Goal: Task Accomplishment & Management: Complete application form

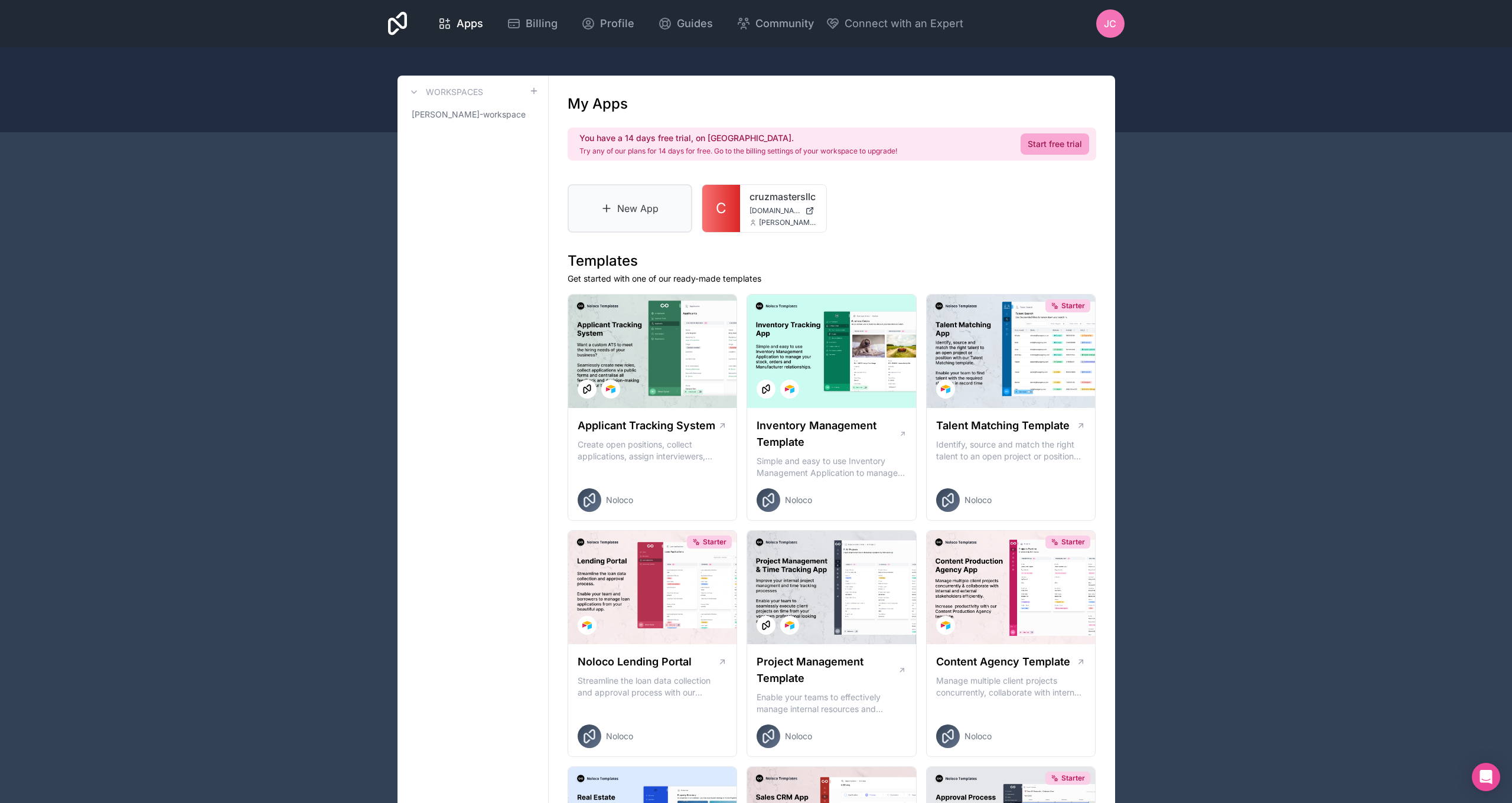
click at [605, 208] on icon at bounding box center [606, 208] width 12 height 12
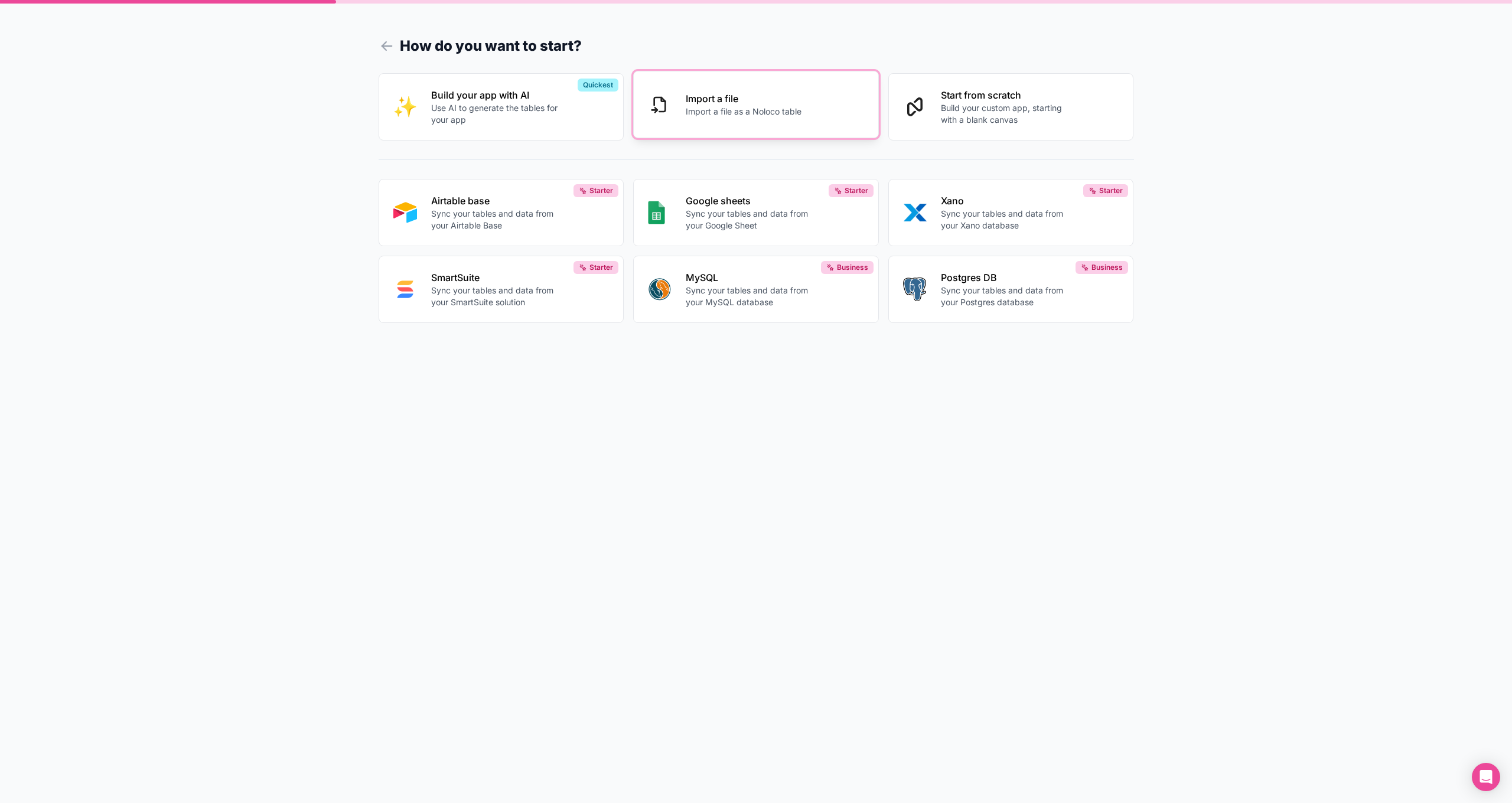
click at [701, 98] on p "Import a file" at bounding box center [743, 98] width 115 height 14
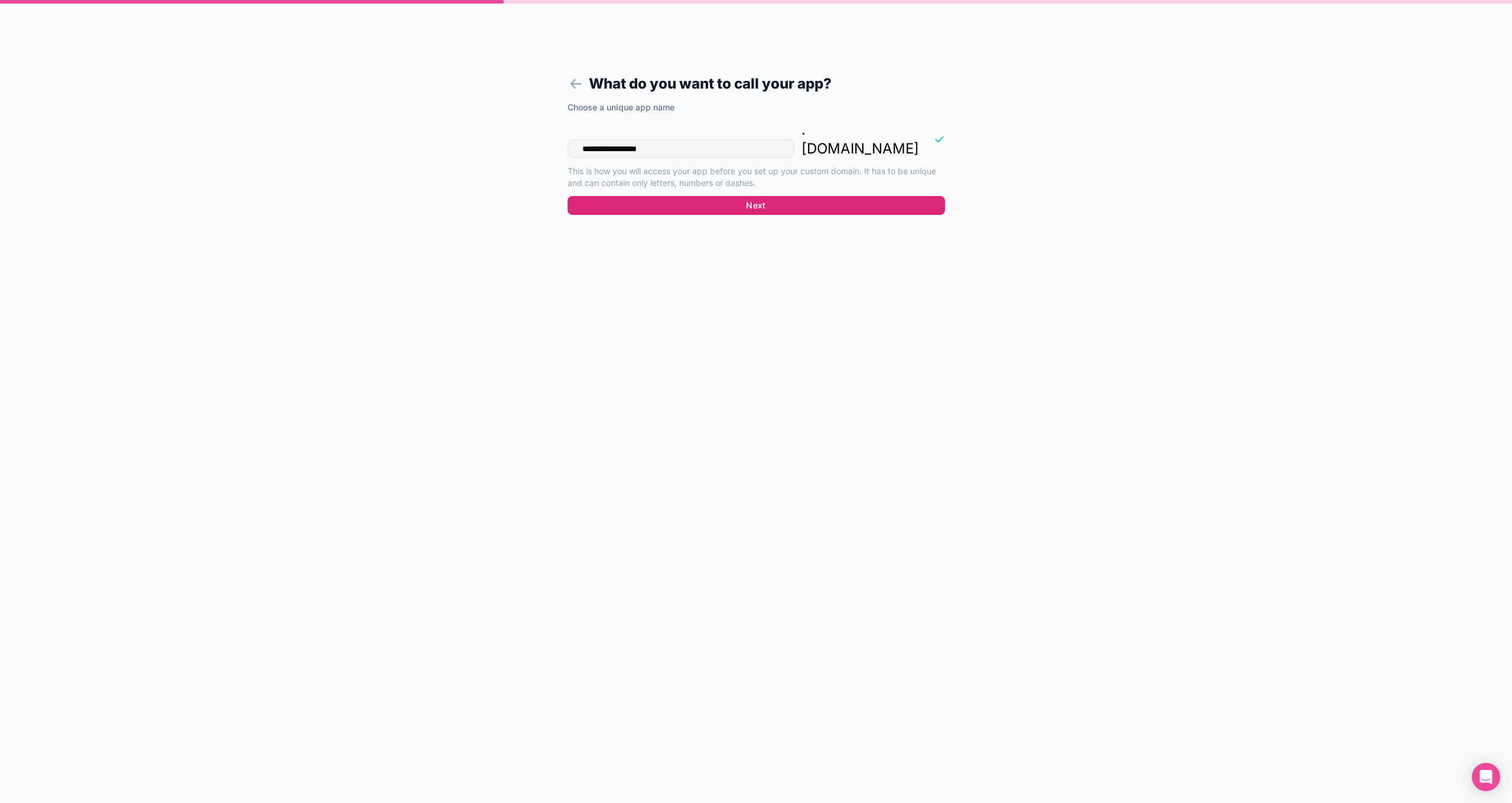
click at [739, 196] on button "Next" at bounding box center [756, 206] width 377 height 19
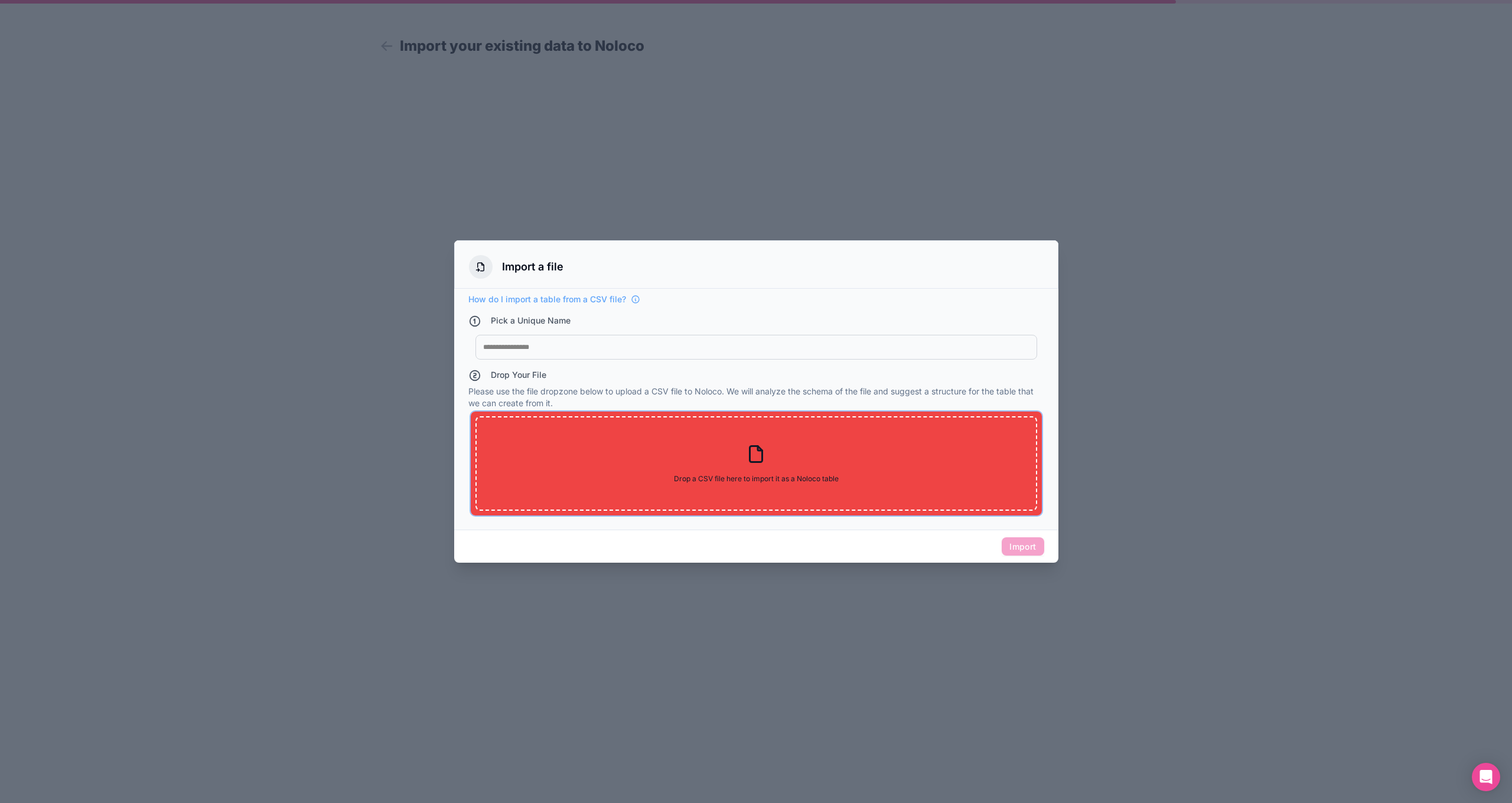
click at [753, 462] on icon at bounding box center [756, 453] width 12 height 16
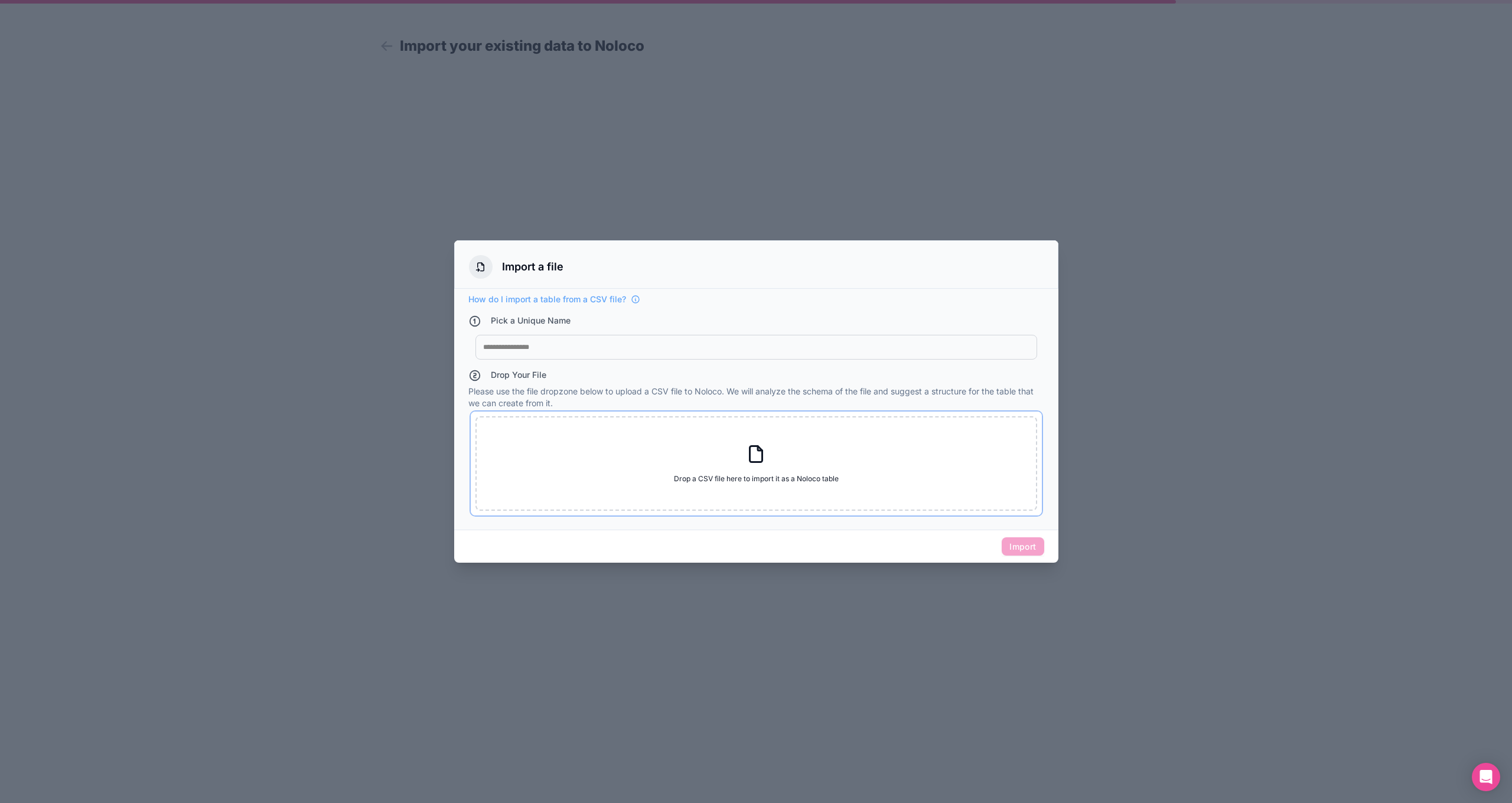
click at [736, 475] on span "Drop a CSV file here to import it as a Noloco table" at bounding box center [756, 479] width 165 height 10
click at [906, 542] on div "Import" at bounding box center [756, 546] width 604 height 34
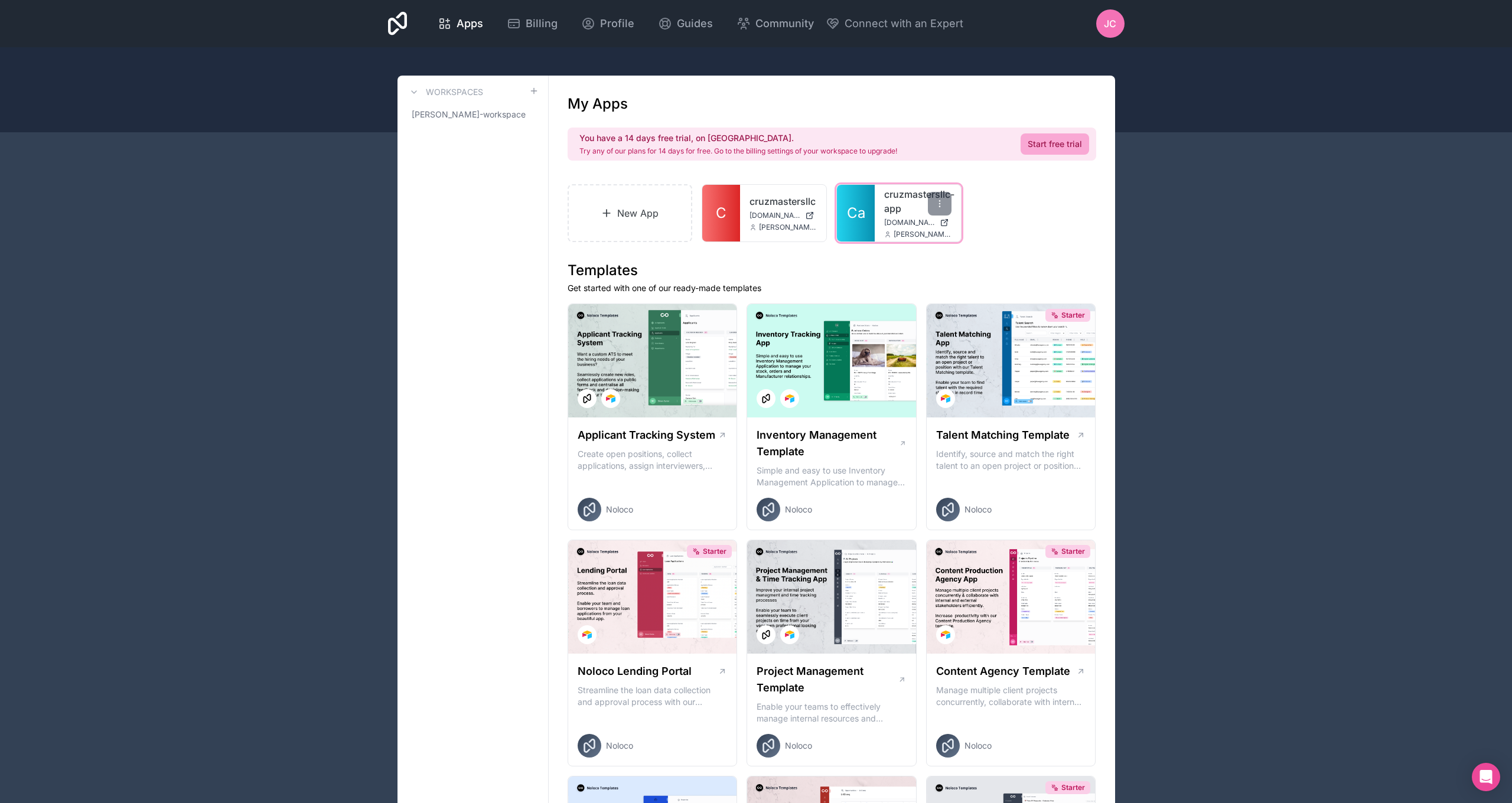
click at [893, 220] on span "cruzmastersllc-app.noloco.co" at bounding box center [909, 223] width 51 height 10
click at [762, 219] on span "[DOMAIN_NAME]" at bounding box center [775, 216] width 51 height 10
click at [933, 208] on div at bounding box center [940, 204] width 24 height 24
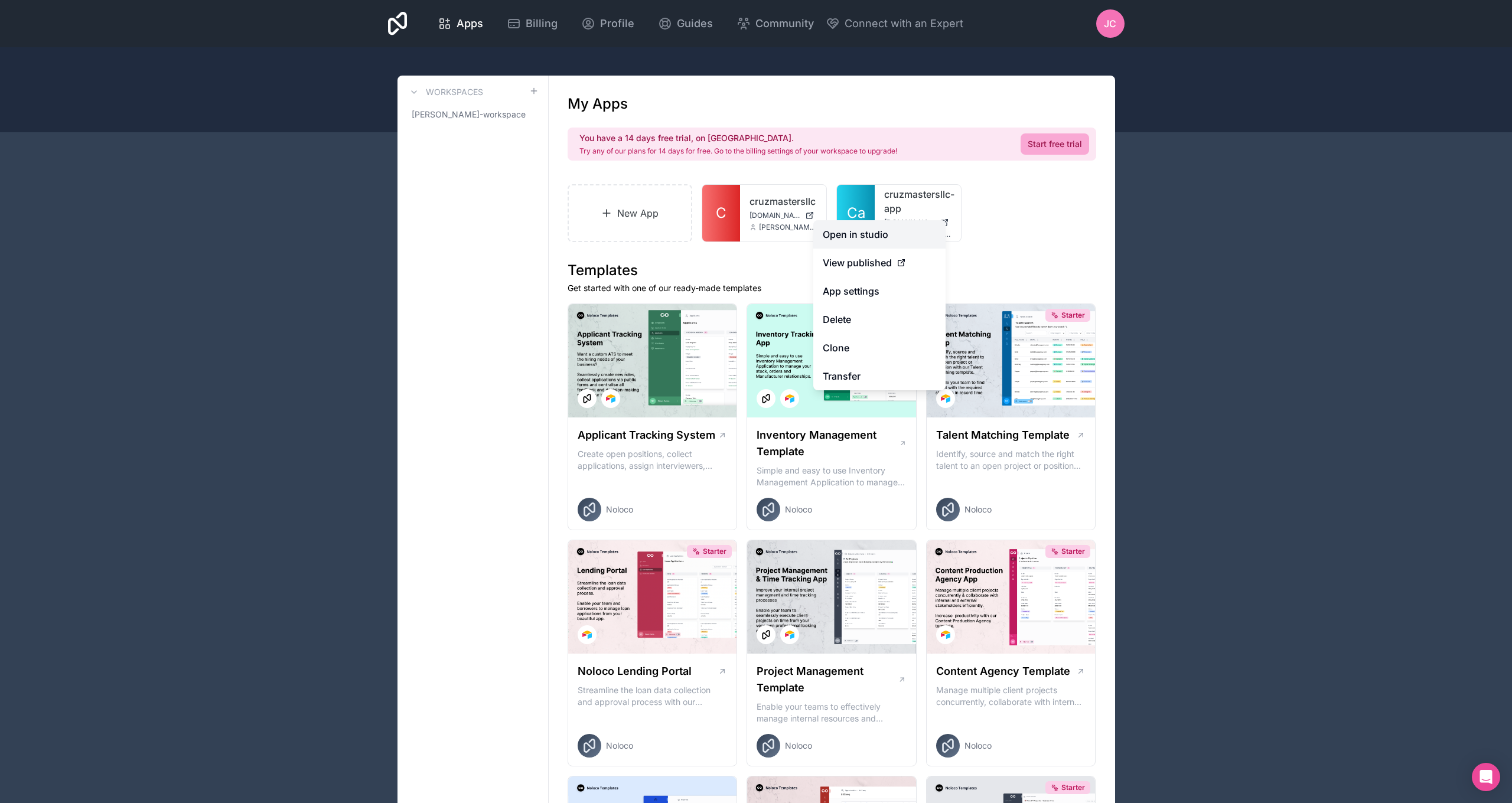
click at [898, 229] on link "Open in studio" at bounding box center [879, 234] width 132 height 29
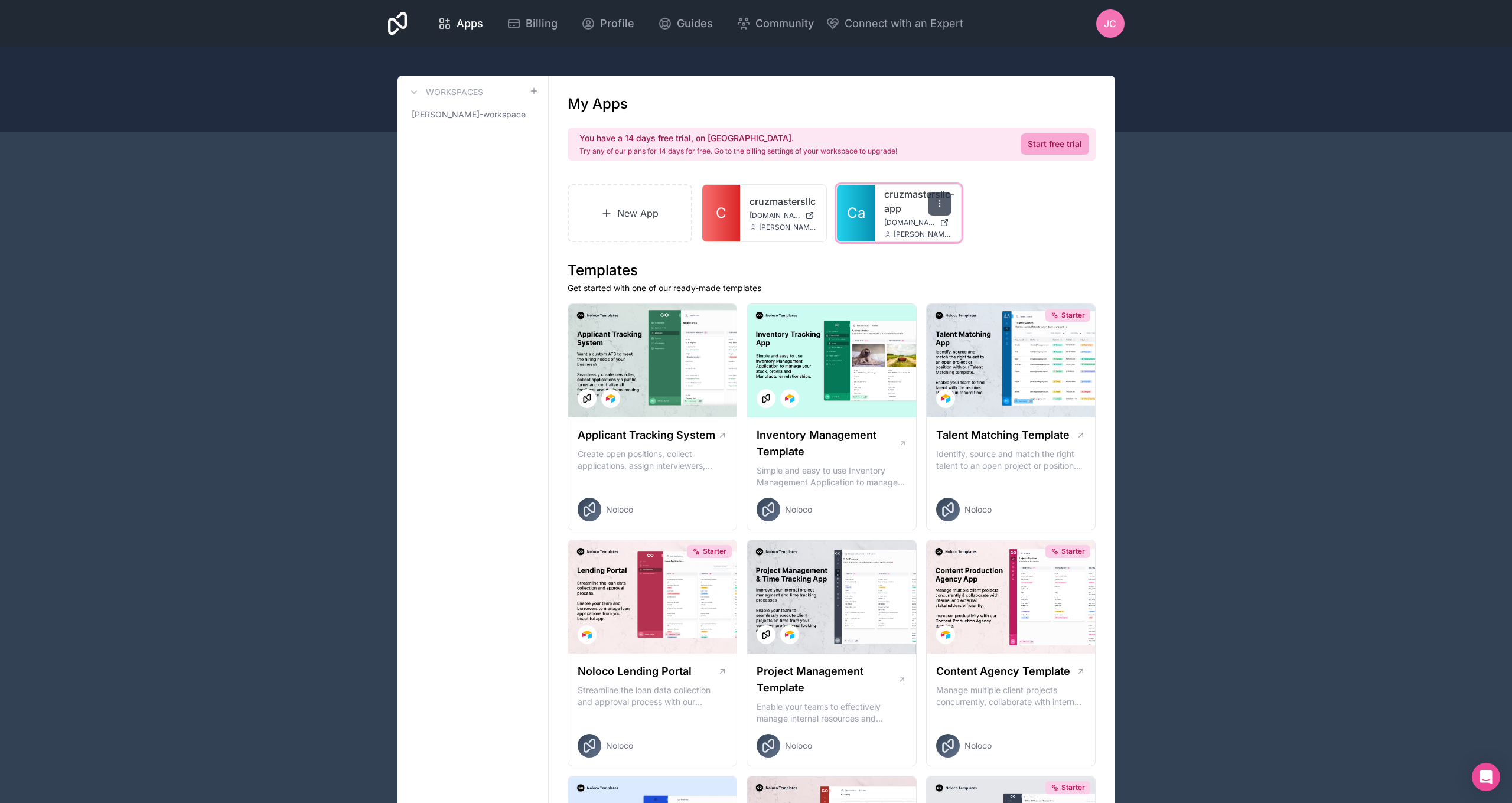
click at [937, 206] on icon at bounding box center [940, 204] width 10 height 10
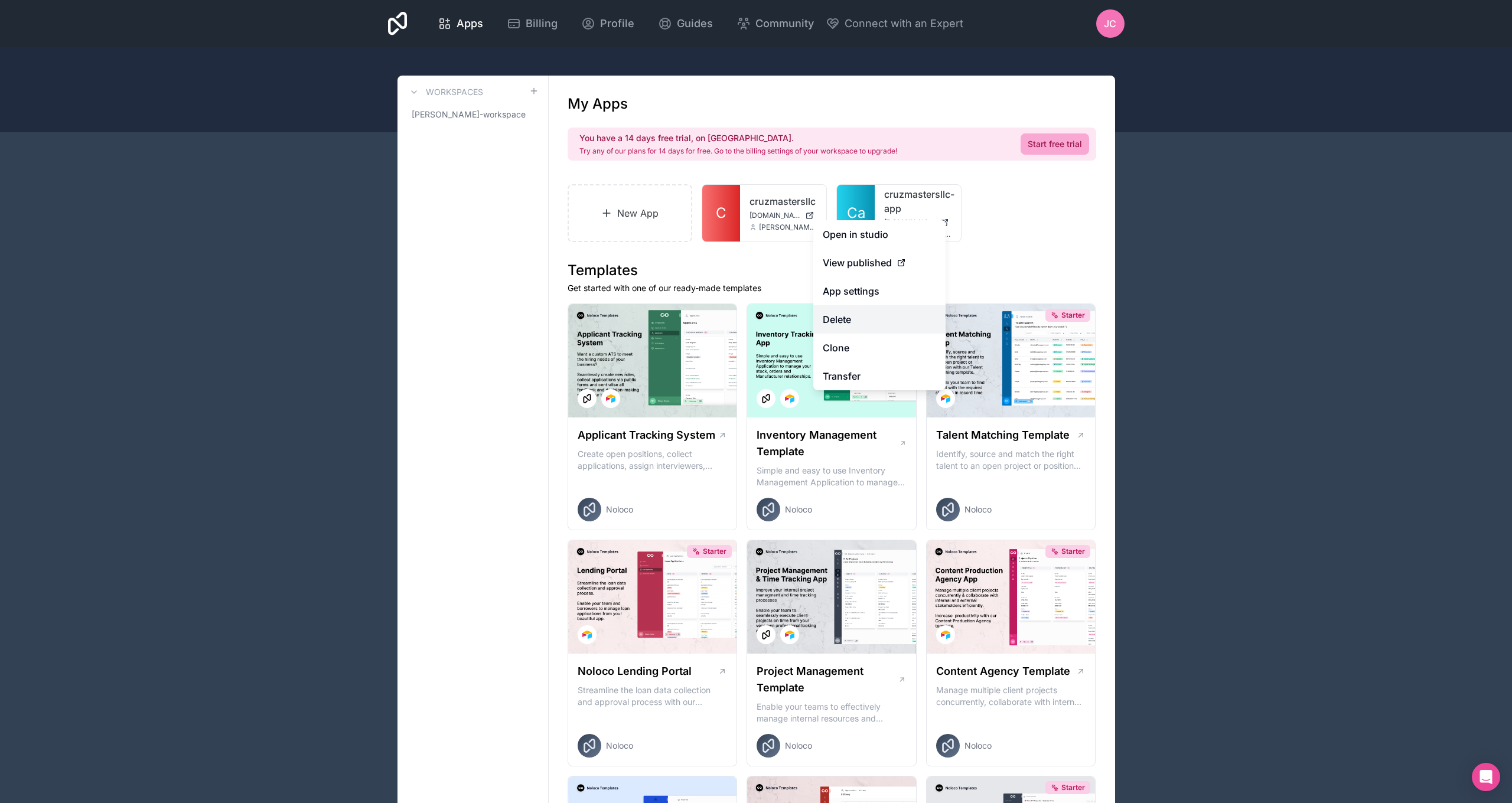
click at [860, 312] on button "Delete" at bounding box center [879, 320] width 132 height 29
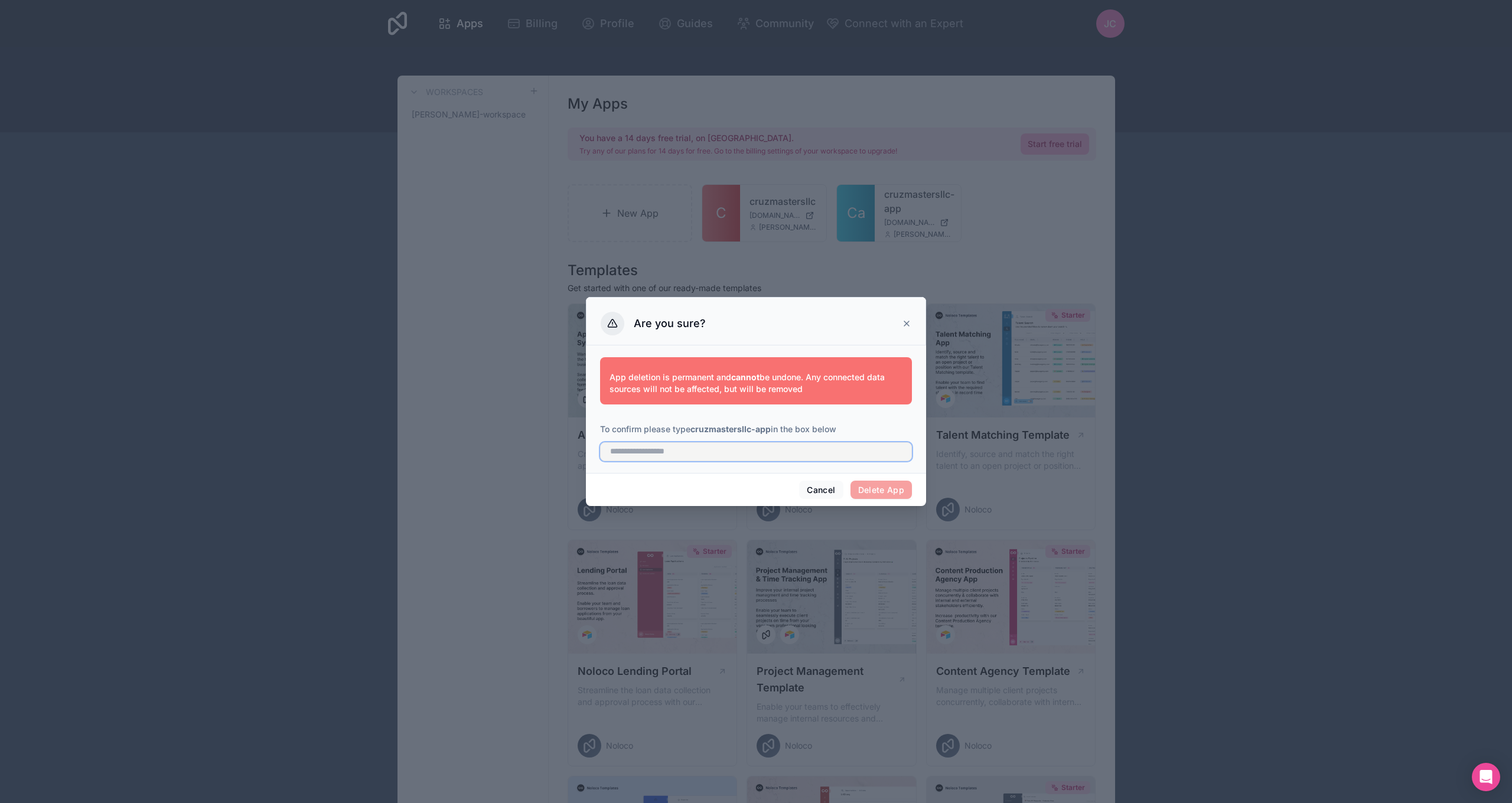
click at [851, 451] on input "text" at bounding box center [756, 452] width 312 height 19
click at [881, 485] on span "Delete App" at bounding box center [881, 490] width 62 height 19
click at [855, 460] on input "text" at bounding box center [756, 452] width 312 height 19
type input "*"
type input "**********"
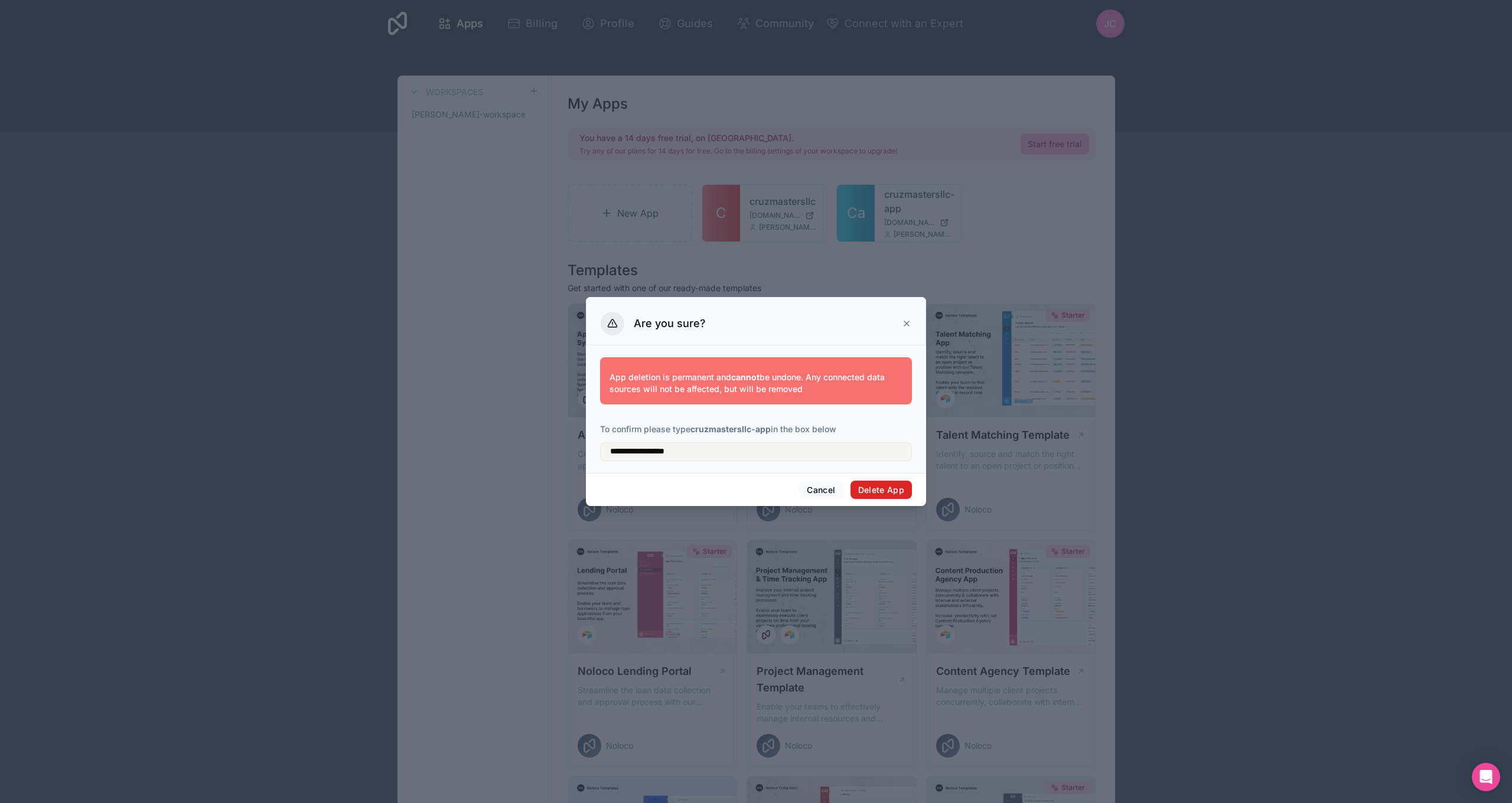
click at [891, 488] on button "Delete App" at bounding box center [881, 490] width 62 height 19
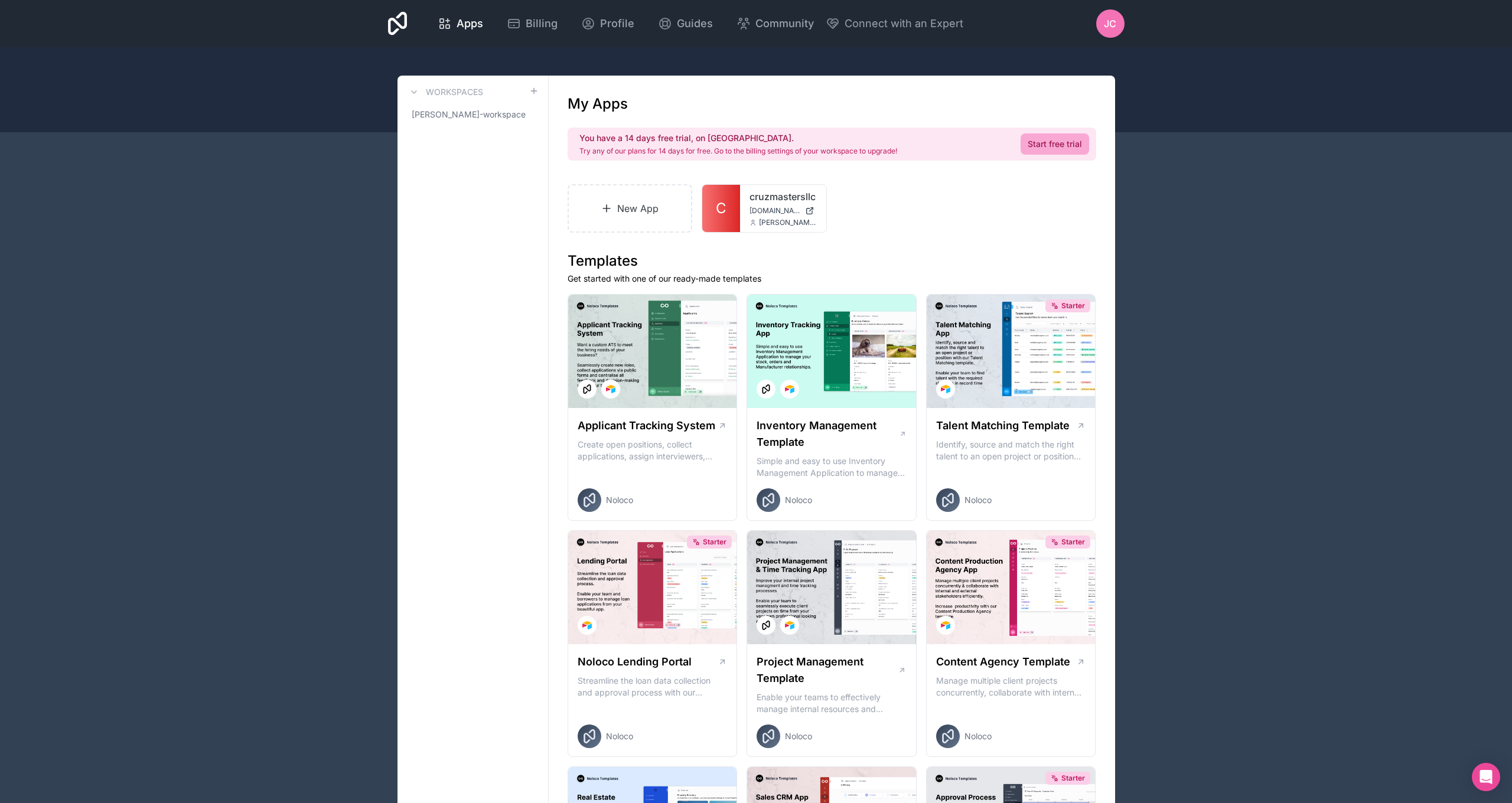
click at [458, 86] on h3 "Workspaces" at bounding box center [454, 92] width 57 height 12
click at [413, 90] on icon at bounding box center [414, 92] width 10 height 10
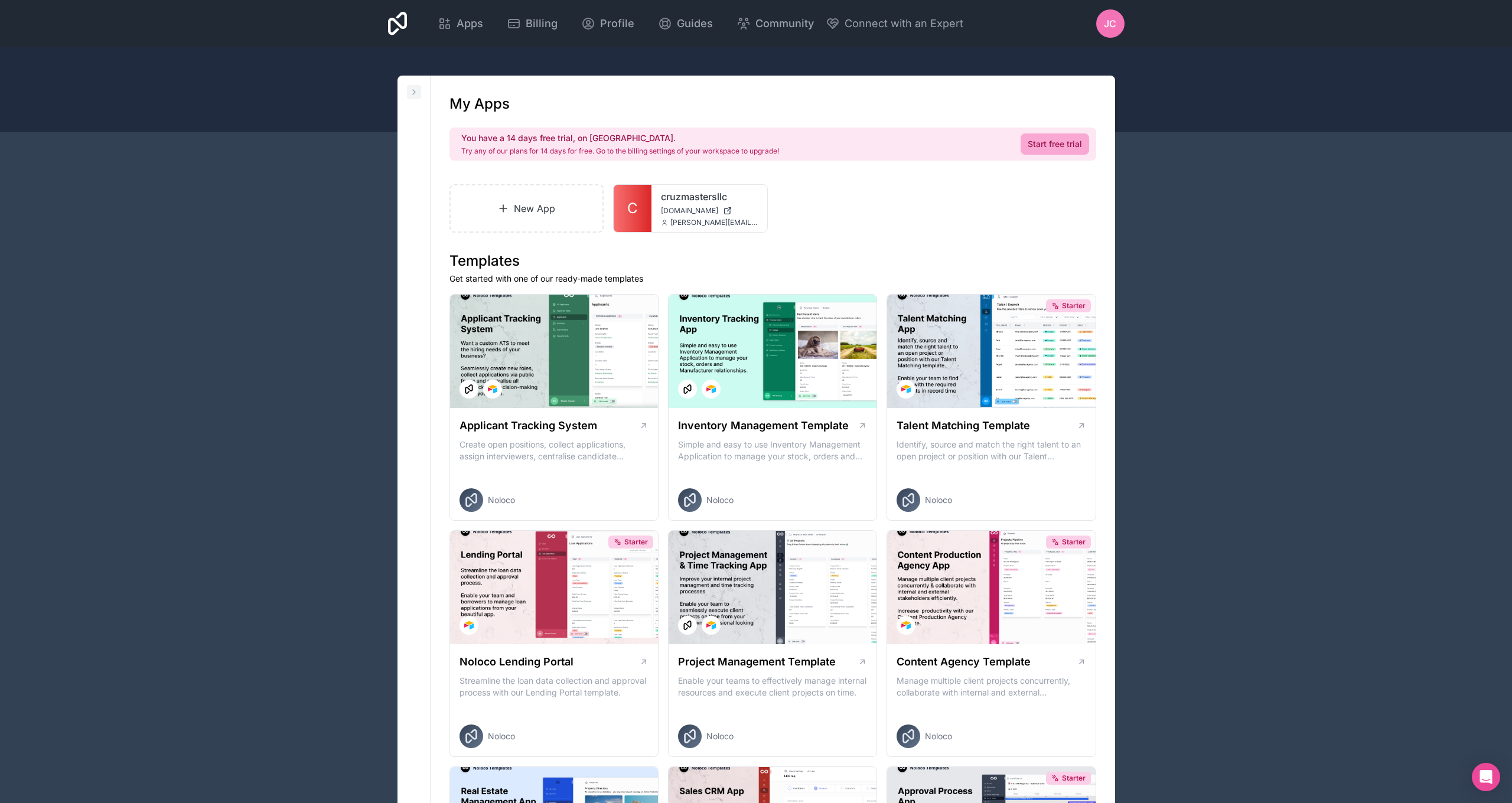
click at [413, 93] on icon at bounding box center [414, 92] width 10 height 10
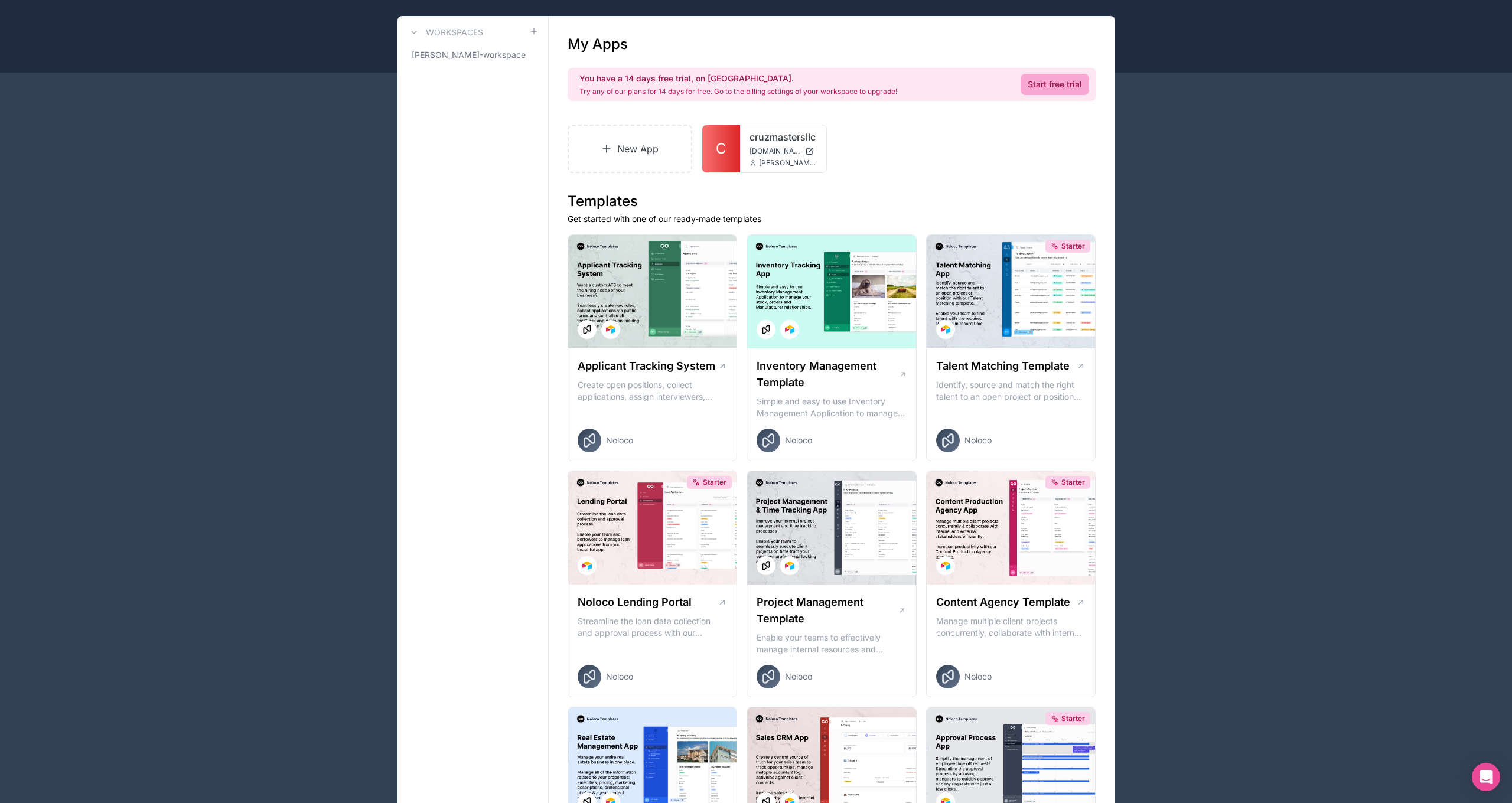
scroll to position [15, 0]
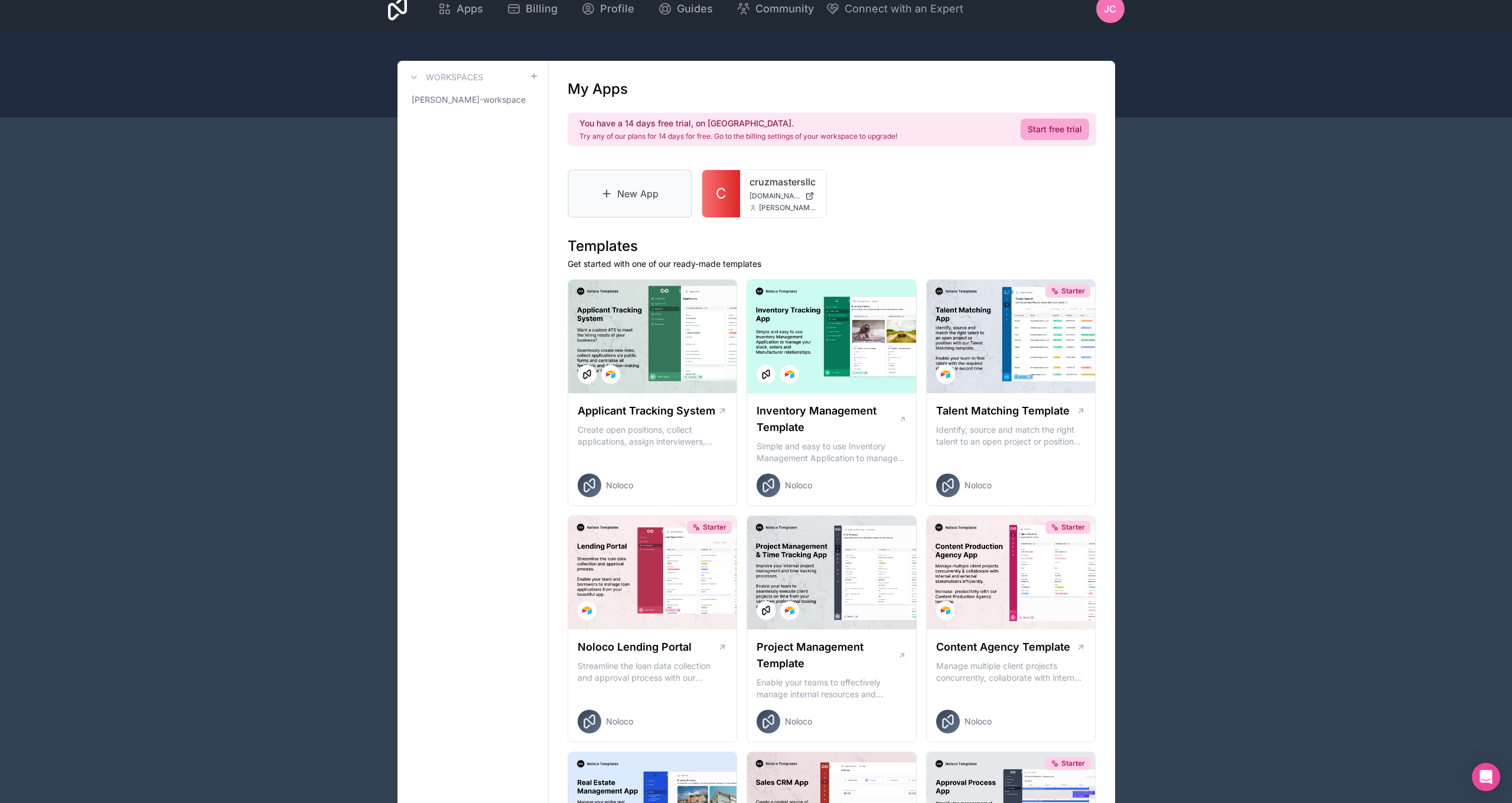
click at [651, 202] on link "New App" at bounding box center [630, 193] width 125 height 48
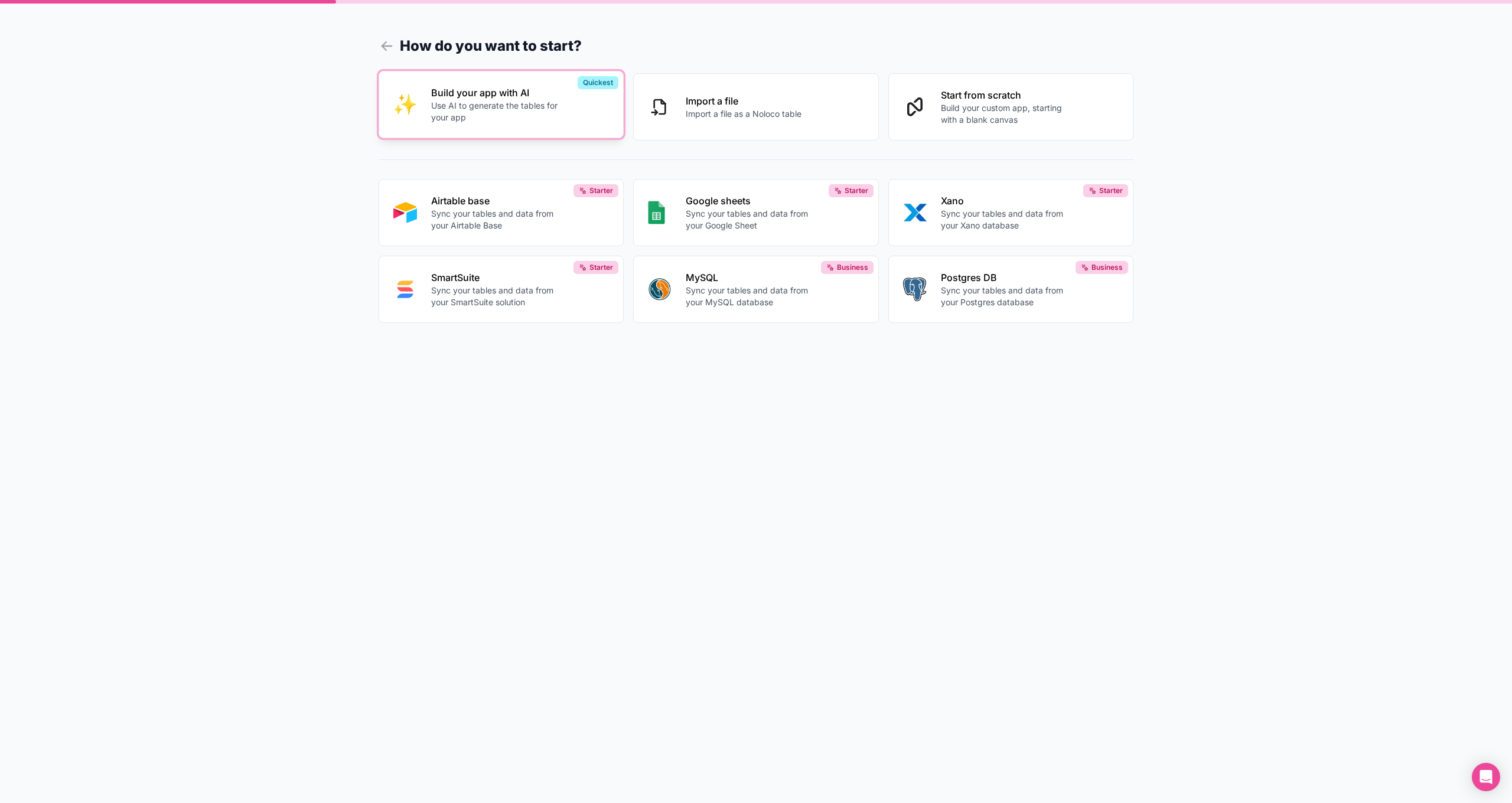
click at [535, 102] on p "Use AI to generate the tables for your app" at bounding box center [496, 111] width 131 height 24
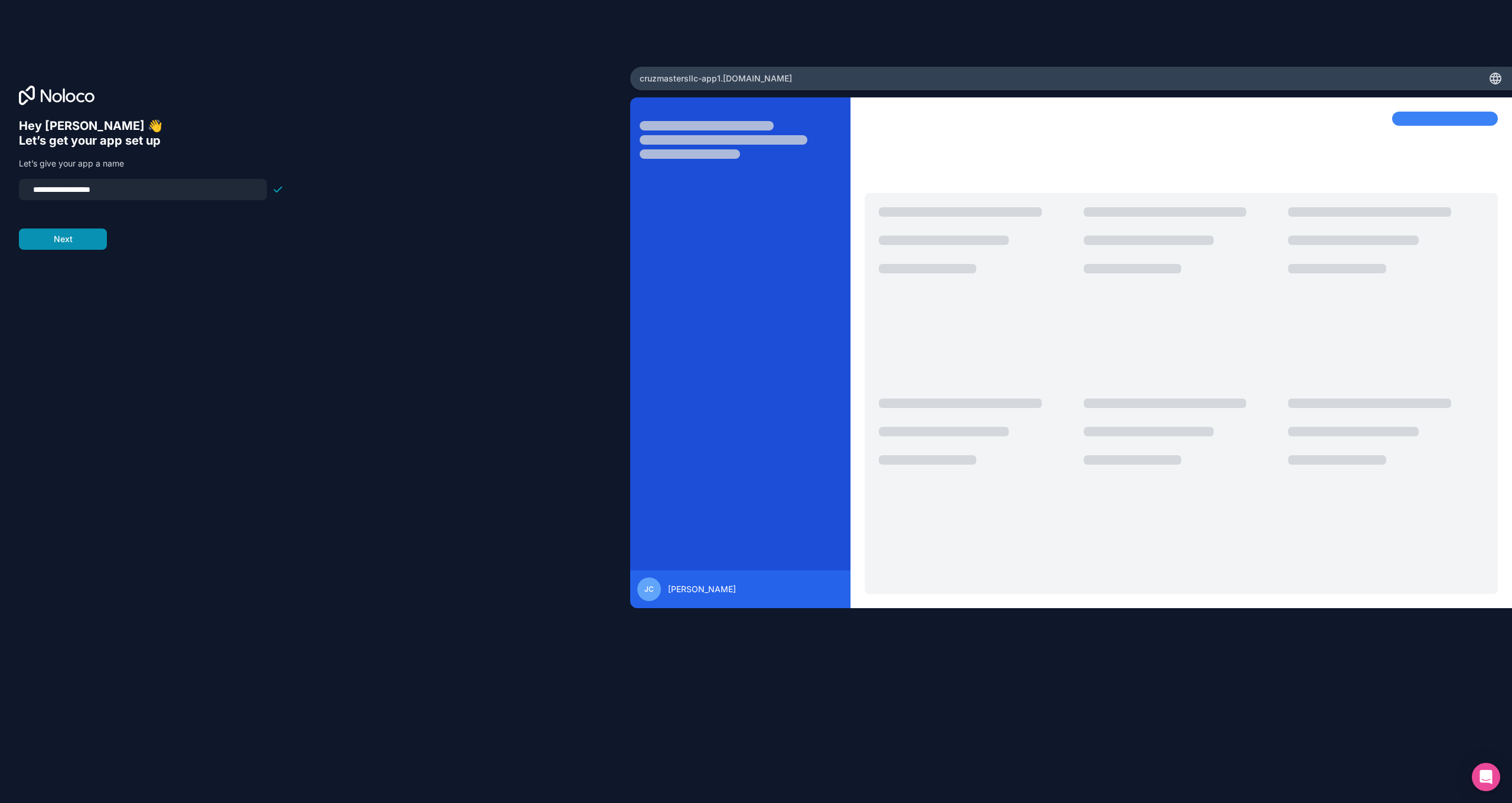
type input "**********"
click at [60, 246] on button "Next" at bounding box center [63, 239] width 88 height 21
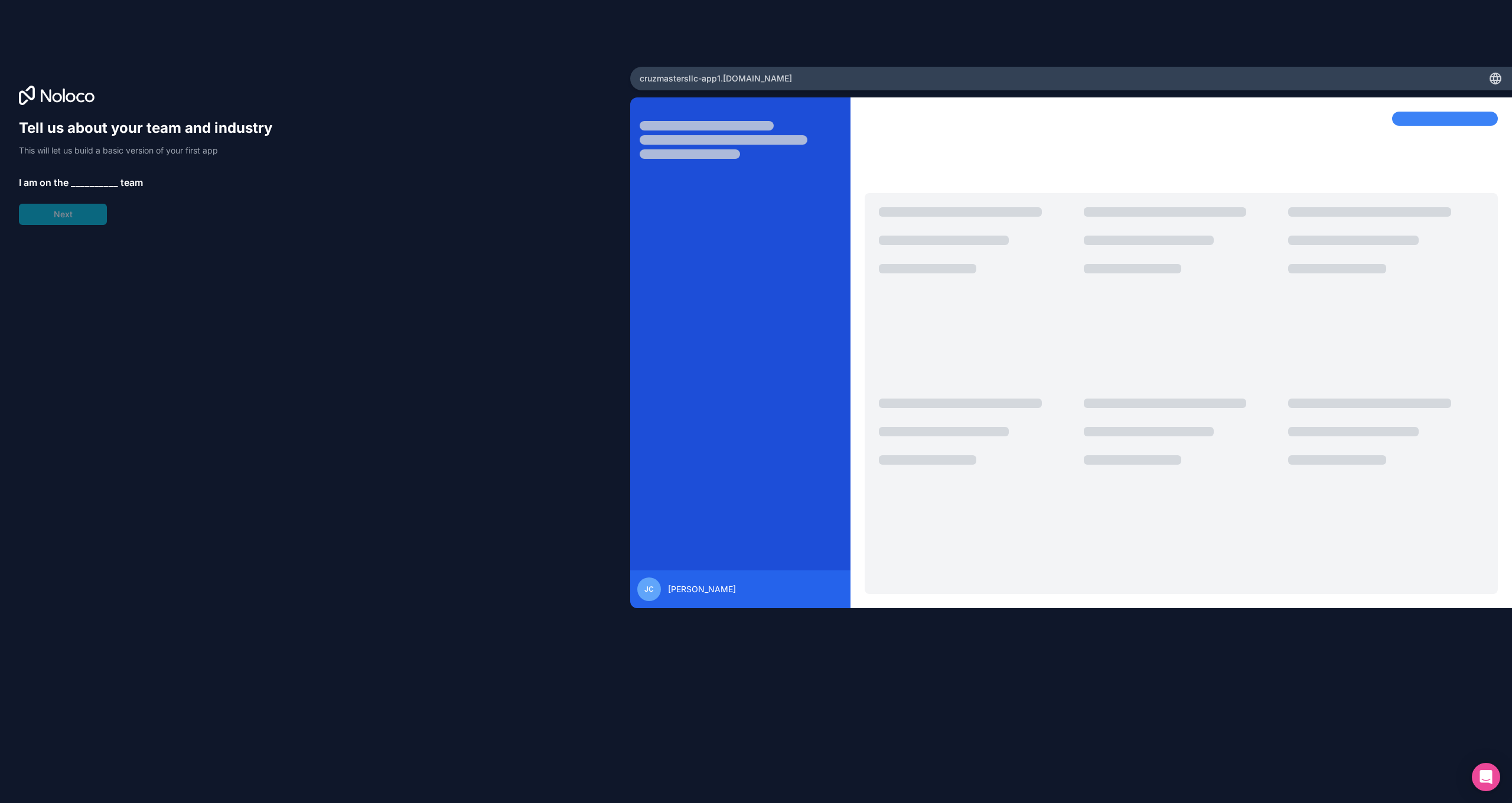
click at [88, 179] on span "__________" at bounding box center [94, 182] width 48 height 14
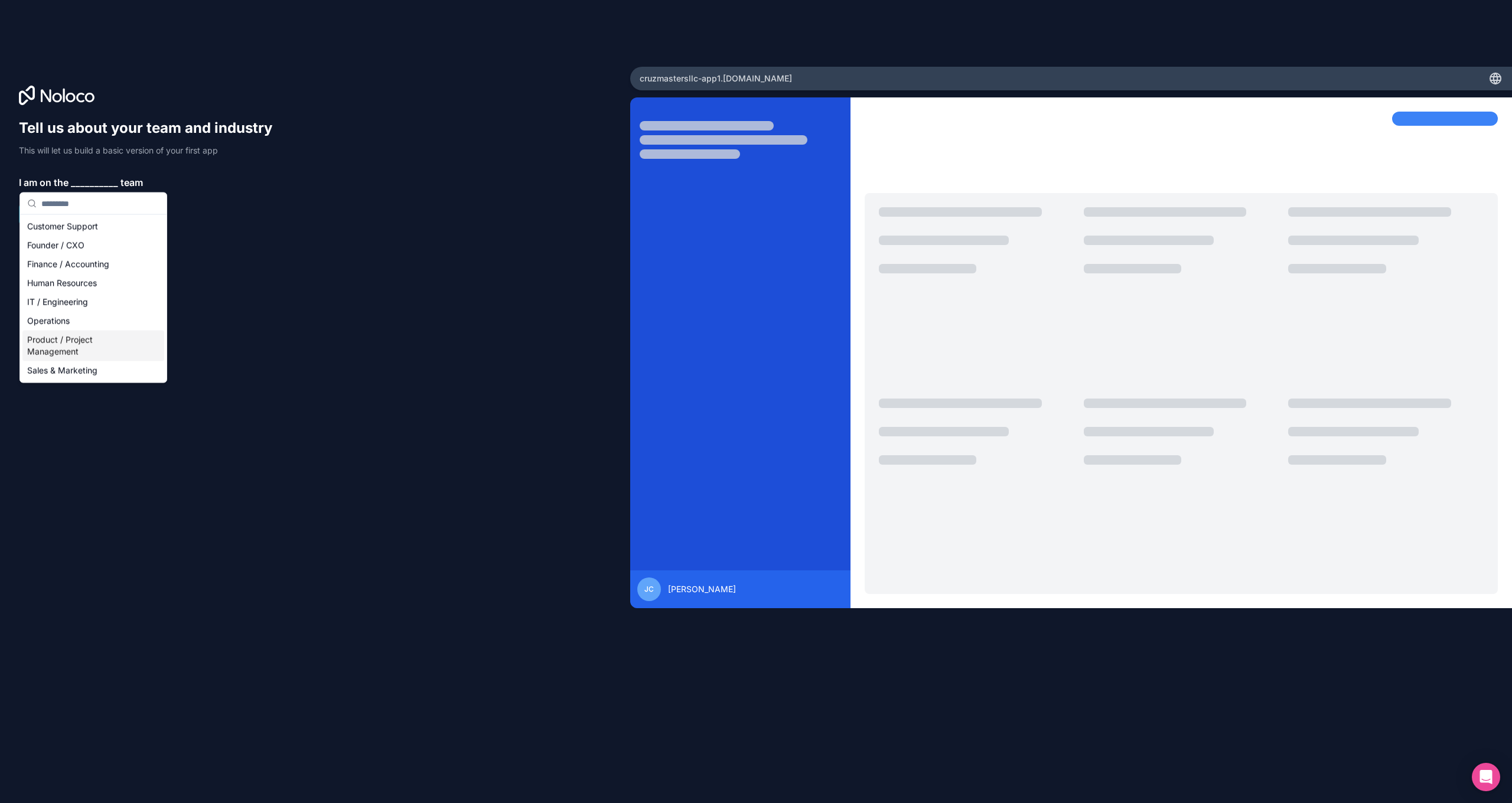
click at [57, 346] on div "Product / Project Management" at bounding box center [93, 346] width 142 height 31
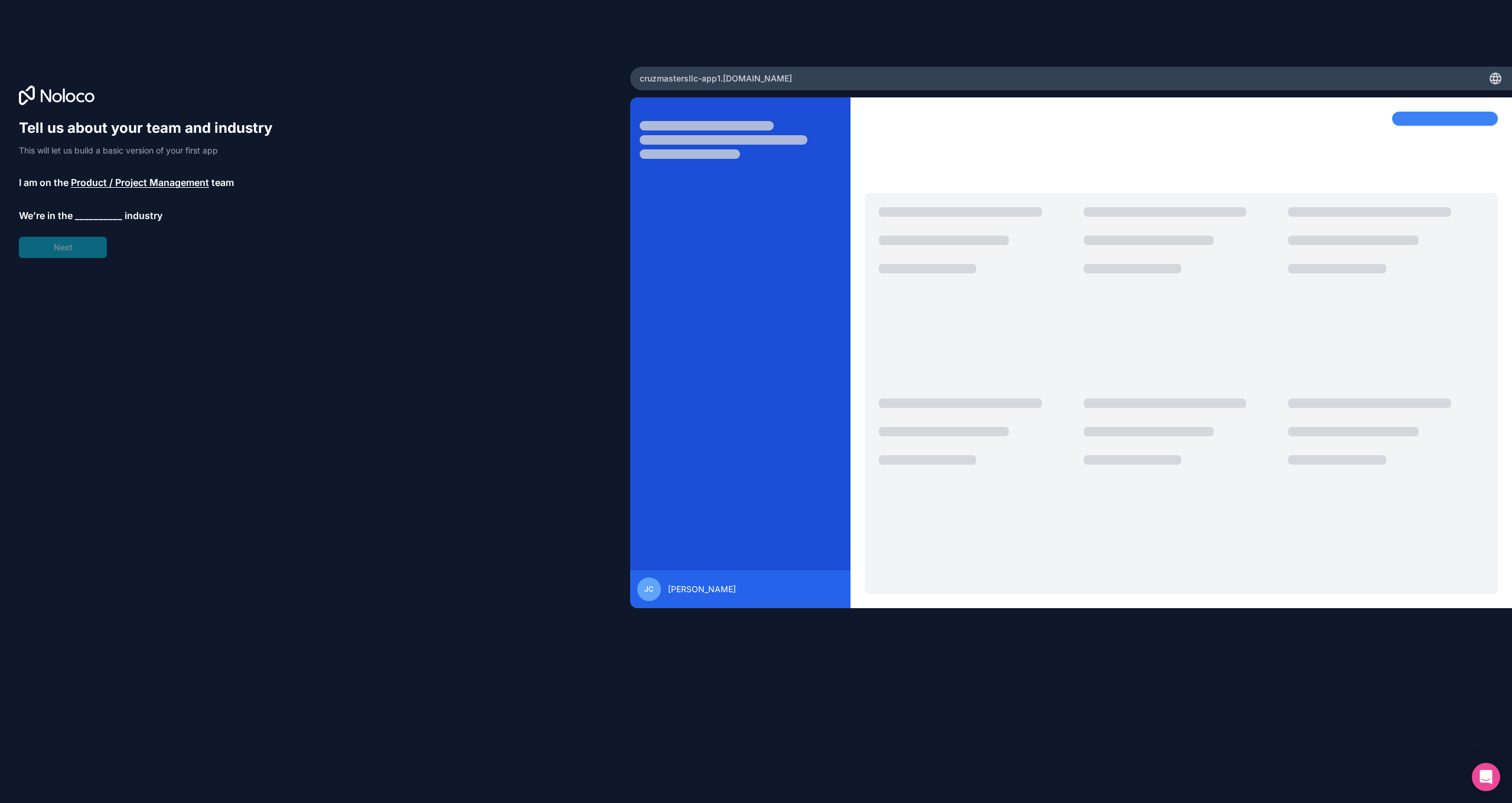
click at [96, 219] on span "__________" at bounding box center [98, 215] width 48 height 14
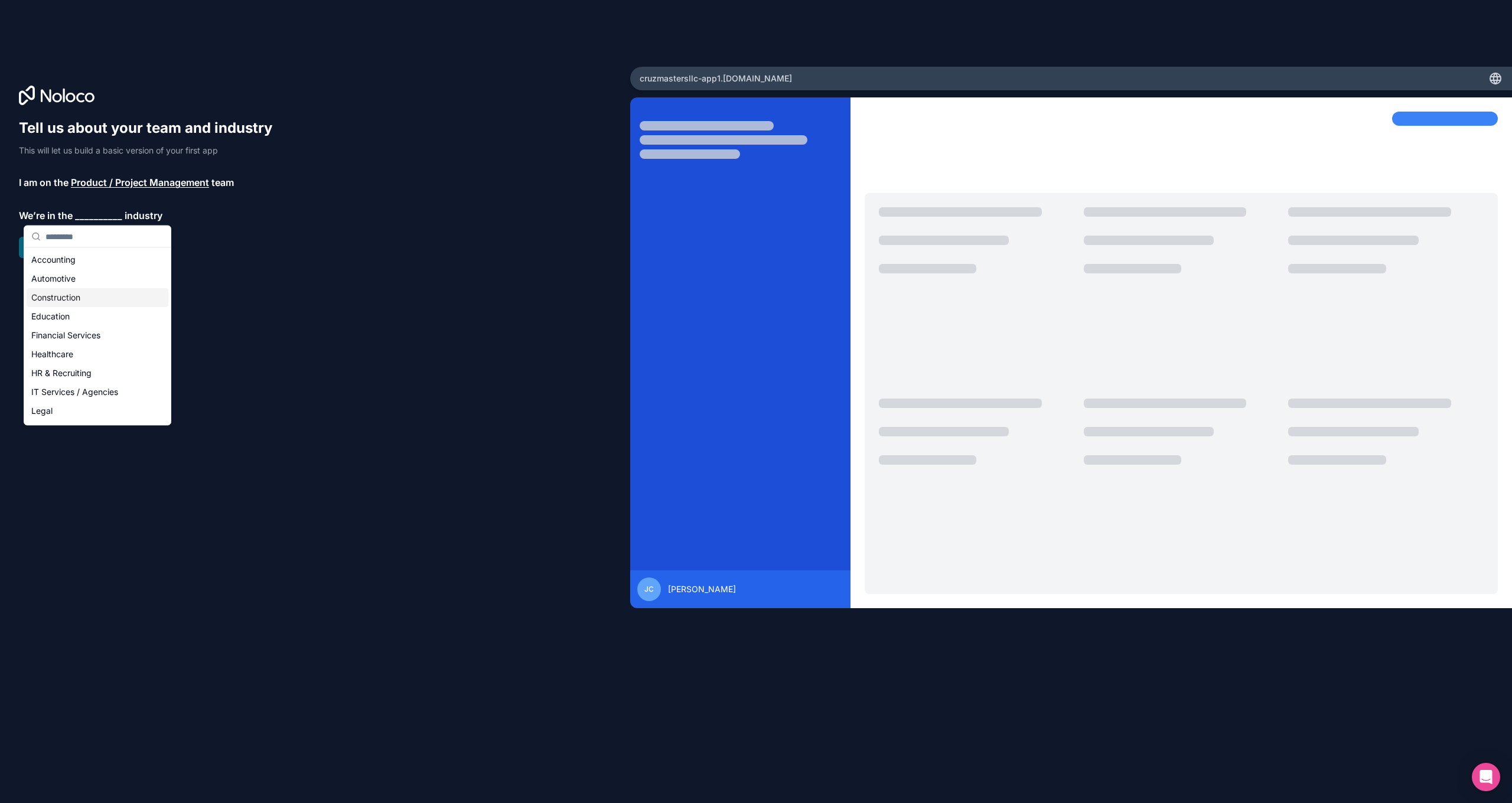
click at [61, 299] on div "Construction" at bounding box center [97, 297] width 142 height 19
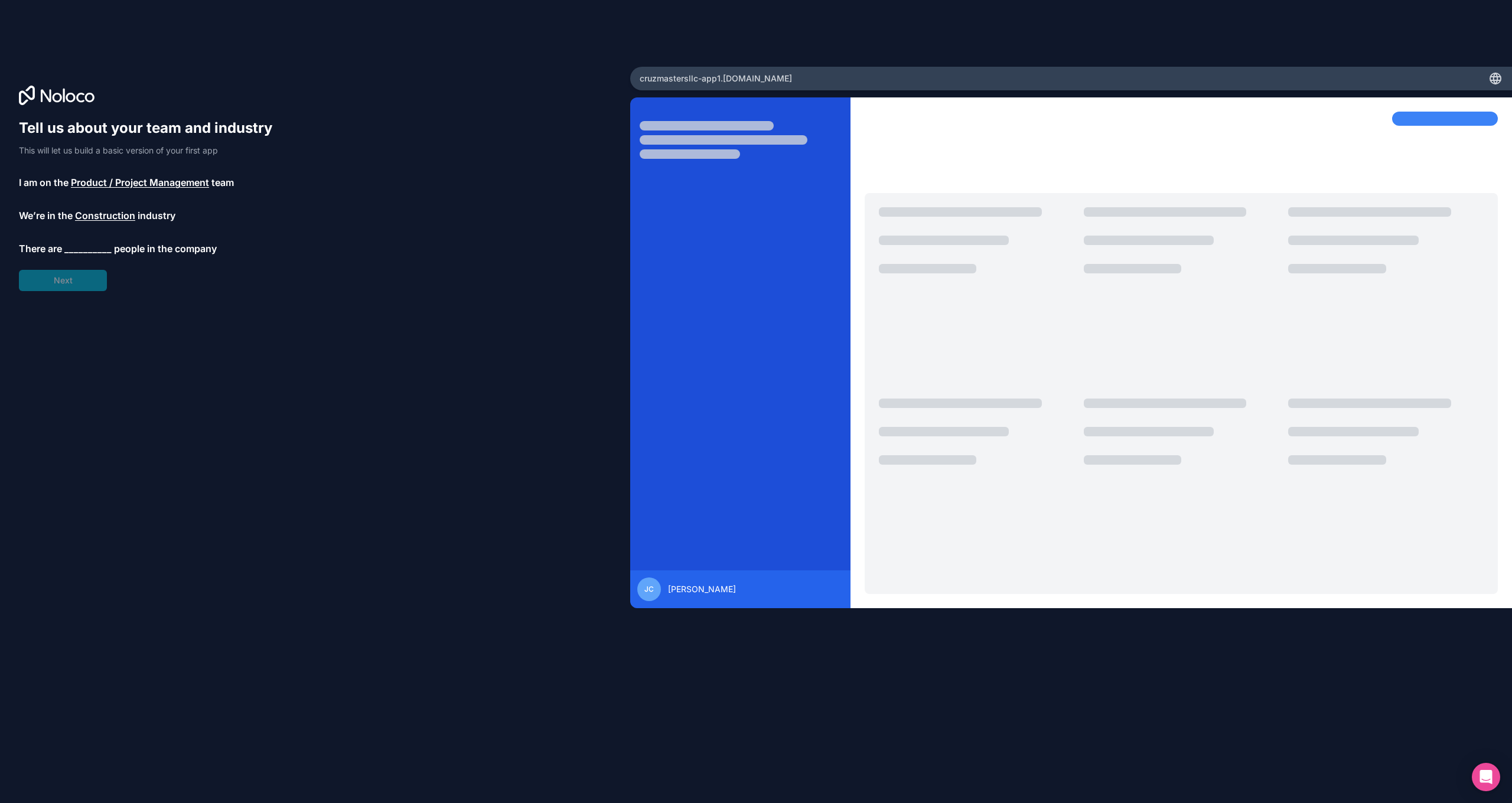
click at [84, 244] on span "__________" at bounding box center [88, 248] width 48 height 14
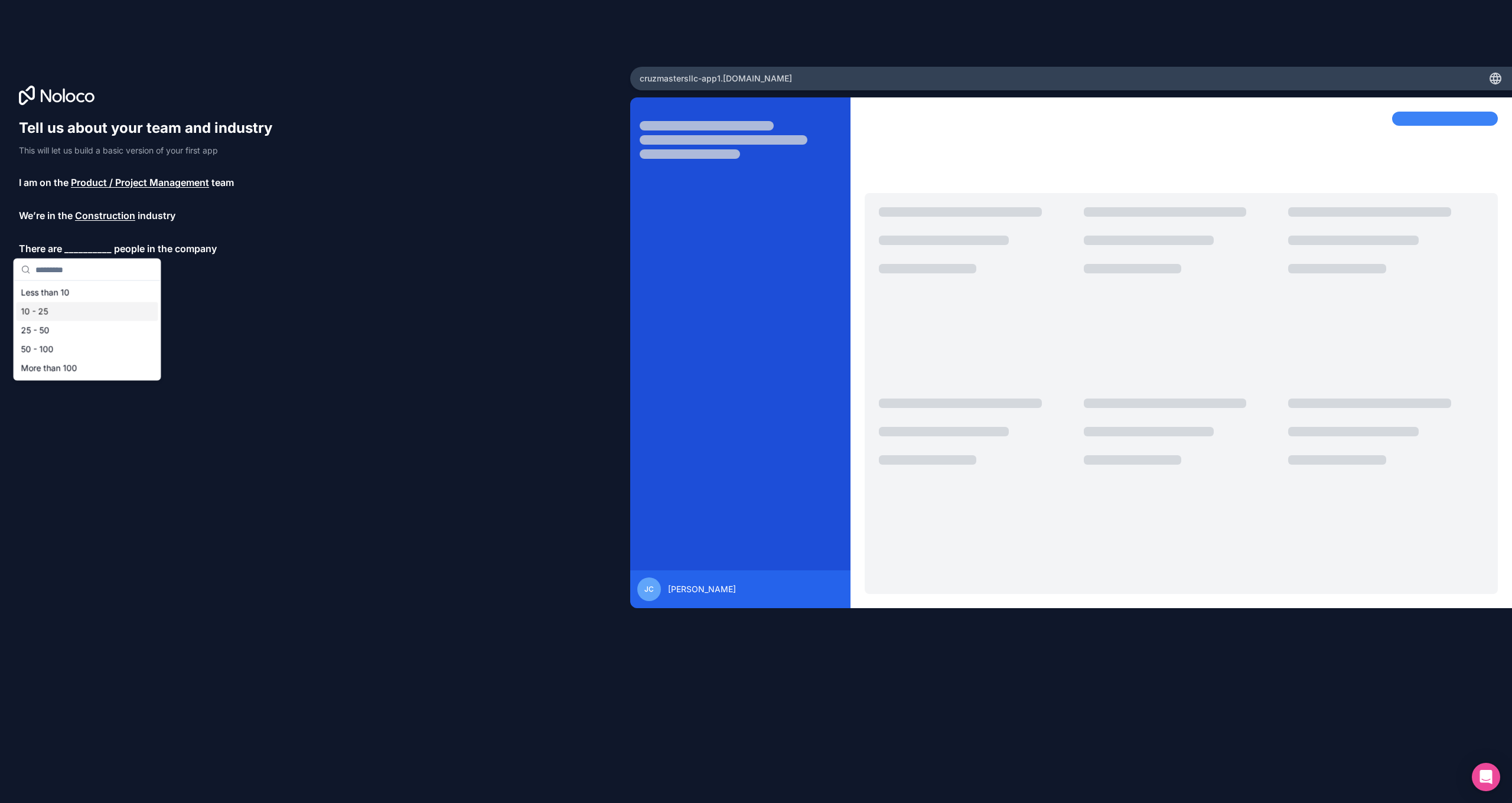
click at [47, 310] on div "10 - 25" at bounding box center [87, 312] width 142 height 19
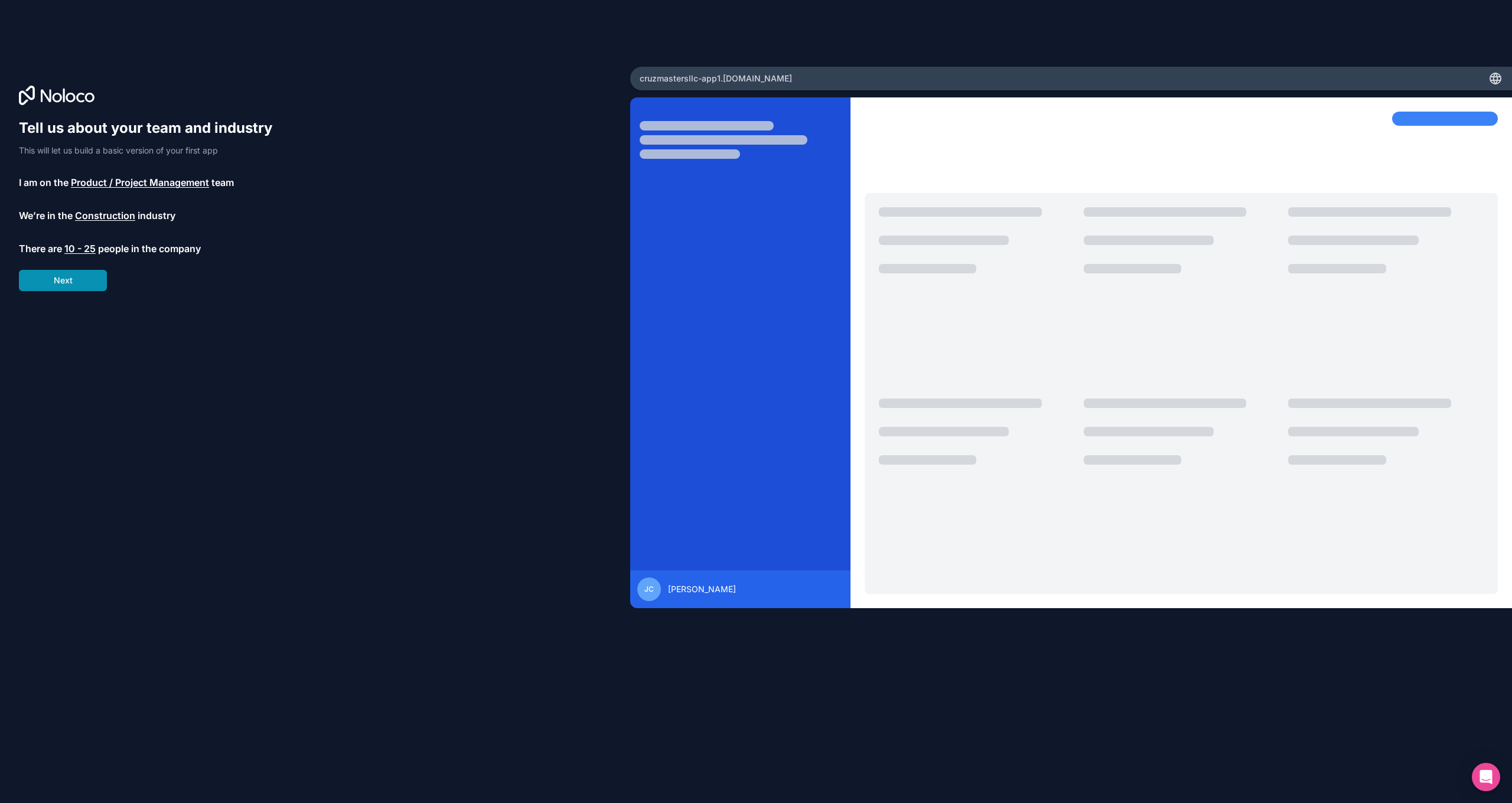
click at [77, 286] on button "Next" at bounding box center [63, 280] width 88 height 21
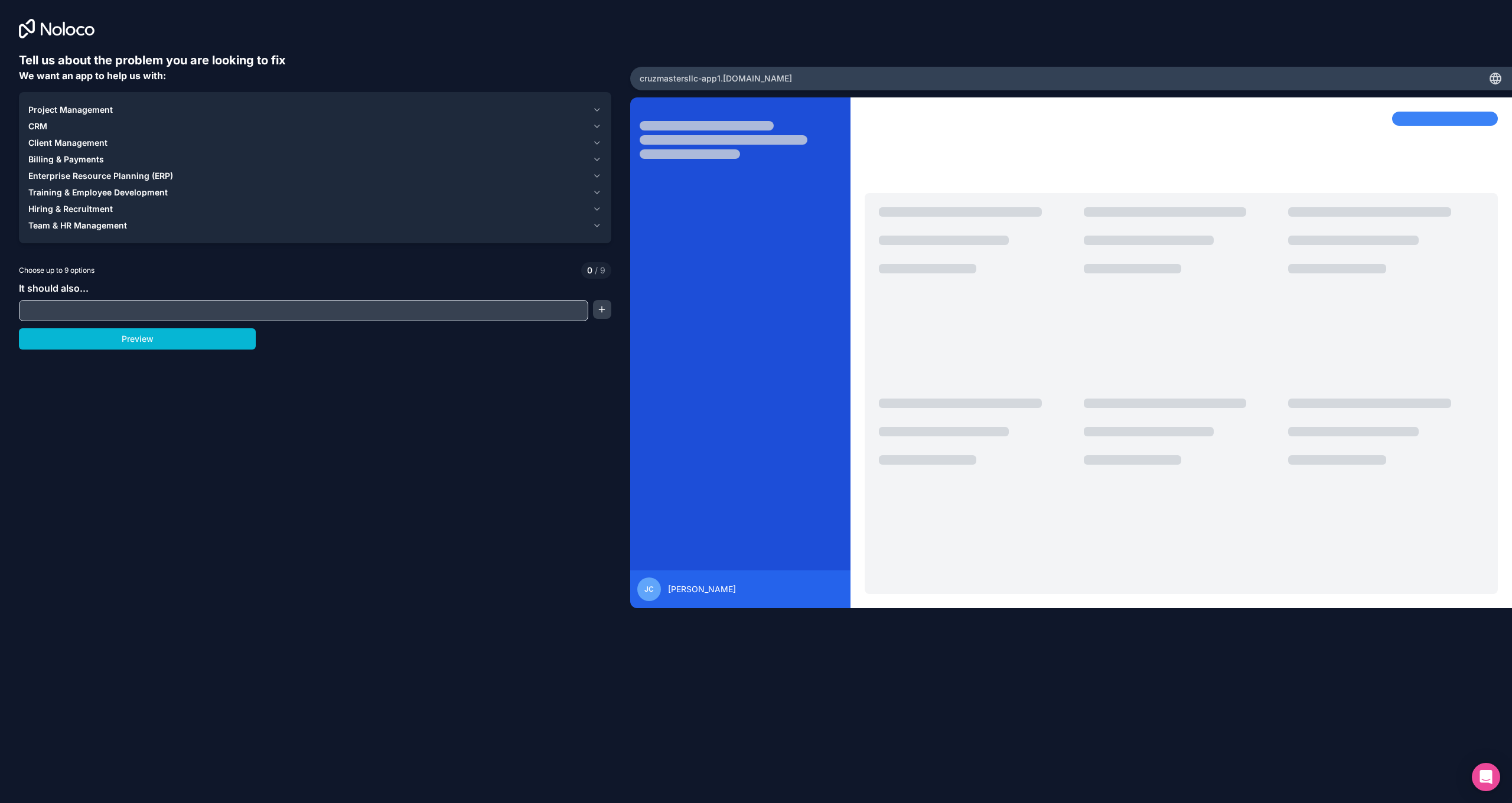
click at [94, 105] on span "Project Management" at bounding box center [71, 109] width 84 height 12
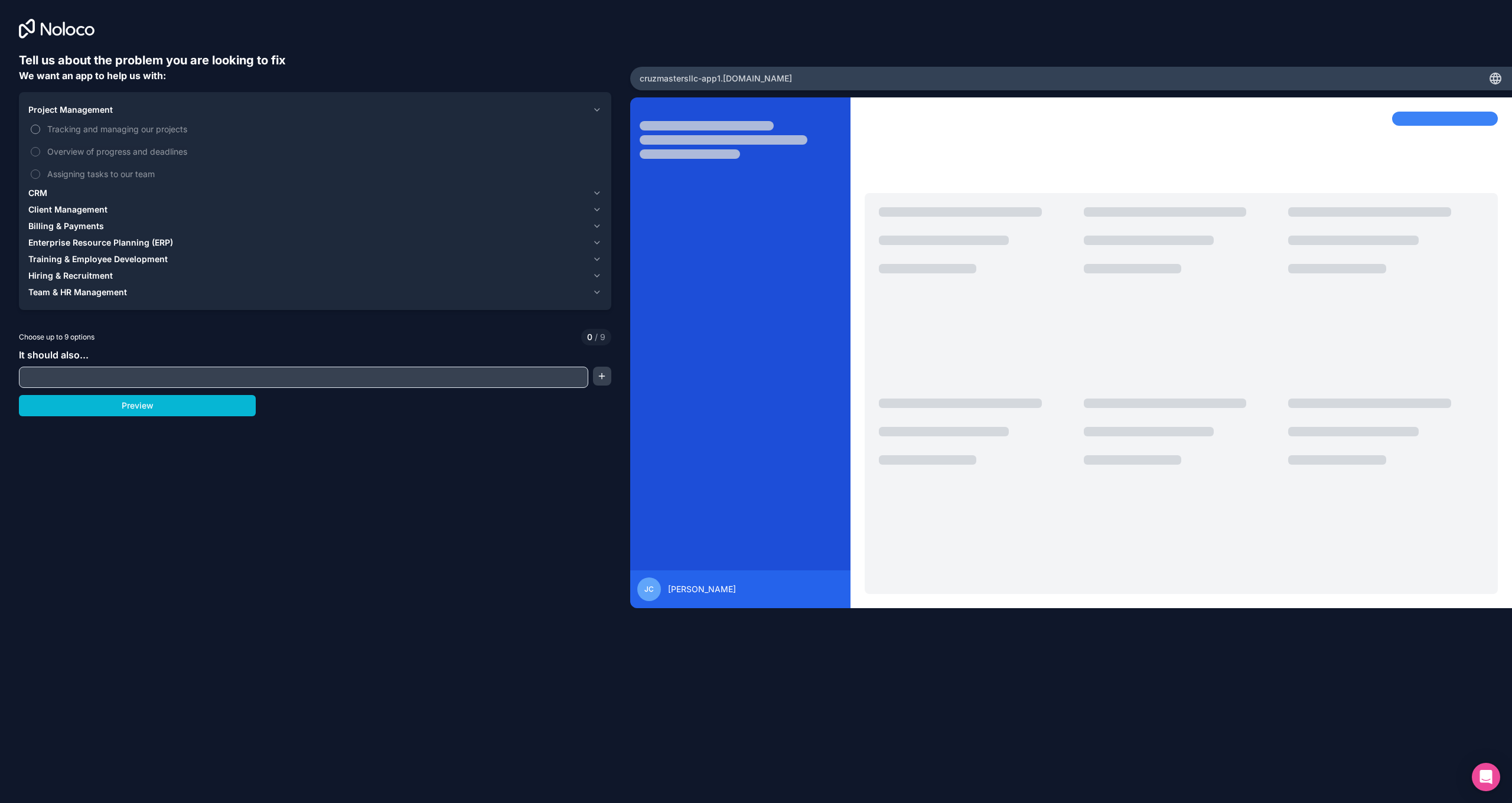
click at [39, 125] on label "Tracking and managing our projects" at bounding box center [315, 129] width 574 height 22
click at [39, 125] on button "Tracking and managing our projects" at bounding box center [35, 130] width 10 height 10
click at [100, 208] on span "Client Management" at bounding box center [68, 209] width 79 height 12
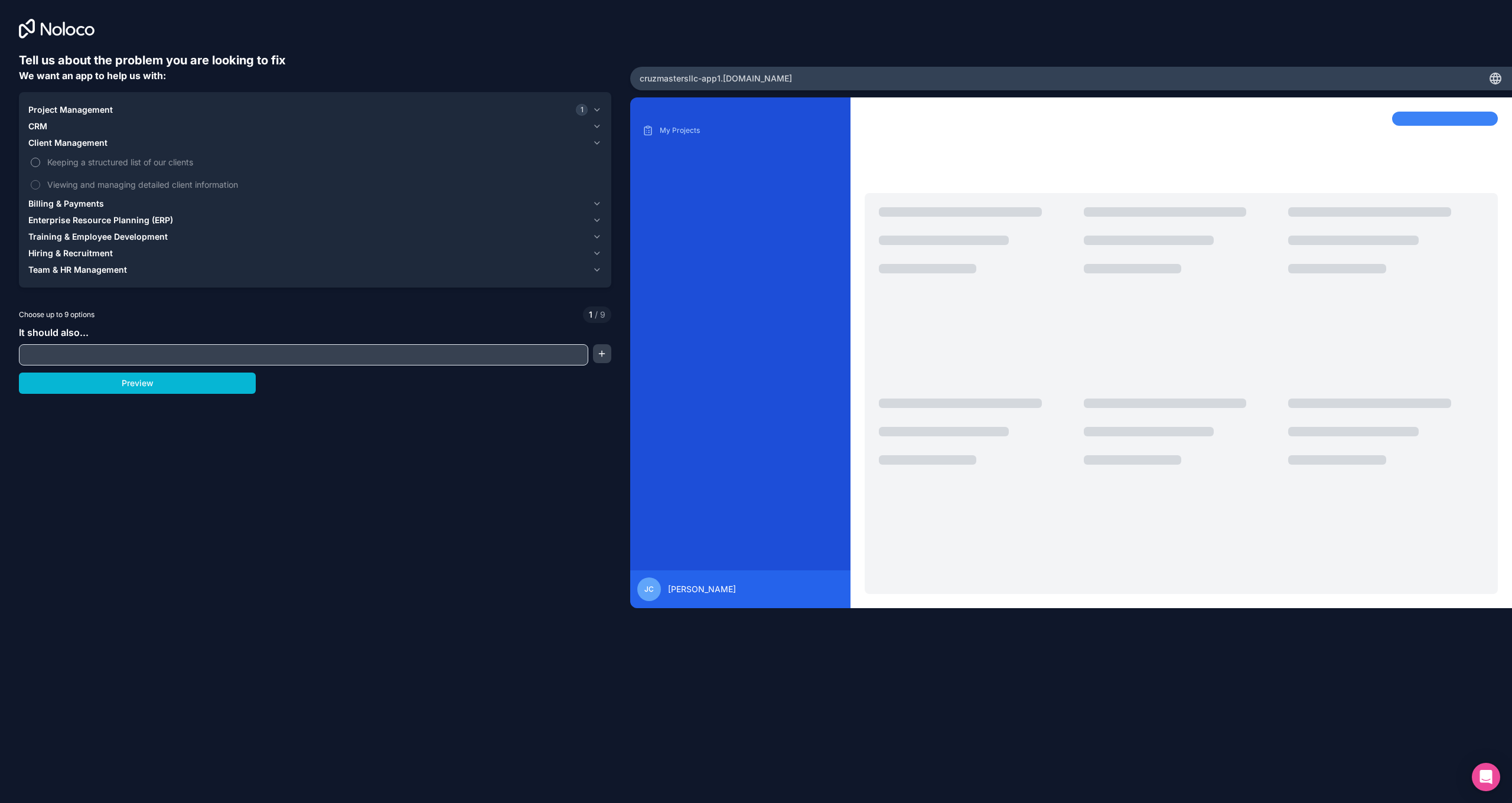
click at [38, 160] on button "Keeping a structured list of our clients" at bounding box center [35, 162] width 10 height 10
click at [36, 187] on button "Viewing and managing detailed client information" at bounding box center [35, 185] width 10 height 10
click at [603, 351] on button "button" at bounding box center [602, 354] width 18 height 19
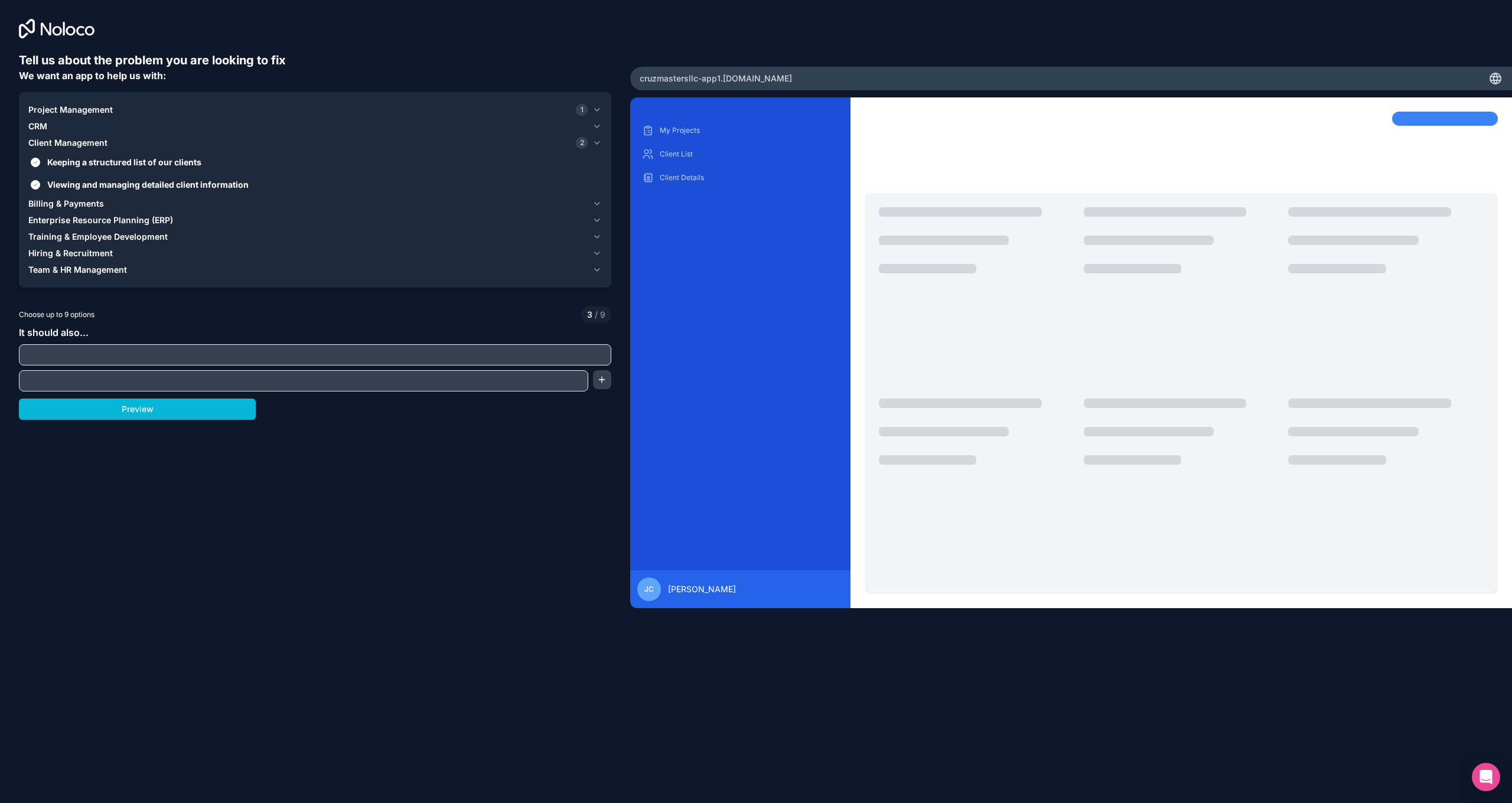
click at [576, 352] on input "text" at bounding box center [315, 355] width 587 height 16
type input "**********"
click at [202, 412] on button "Preview" at bounding box center [137, 409] width 237 height 21
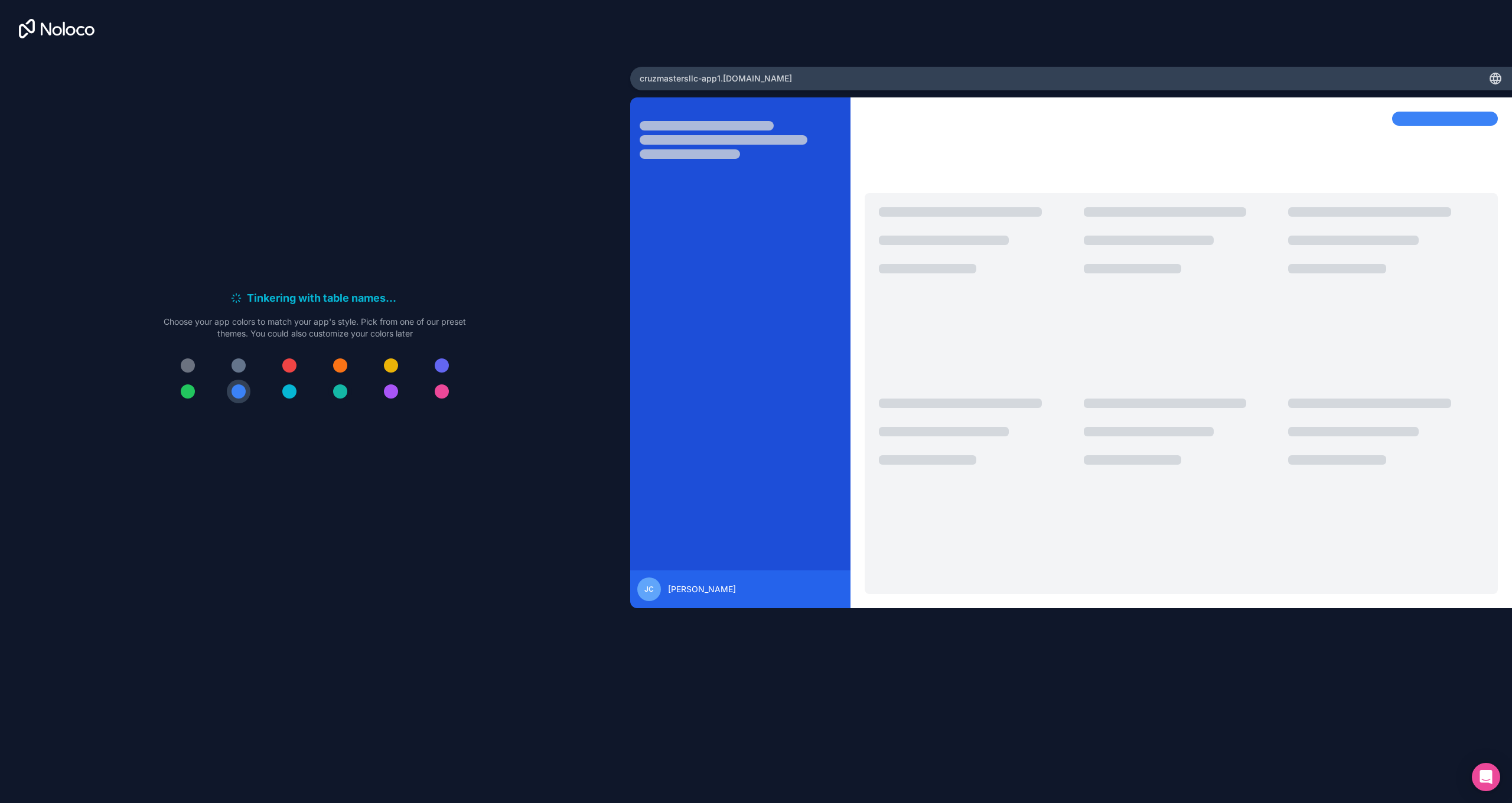
click at [344, 394] on div at bounding box center [340, 391] width 14 height 14
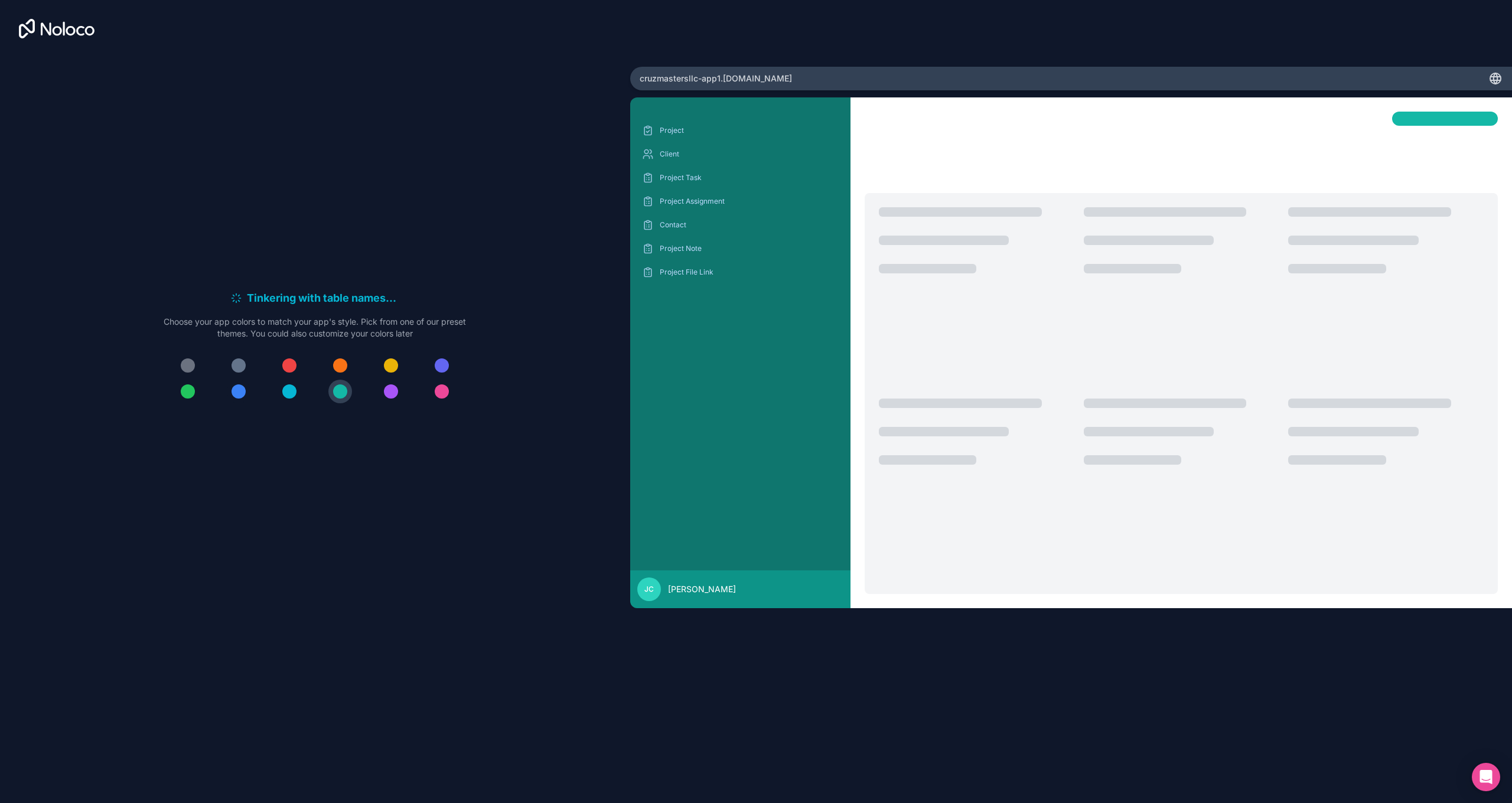
click at [238, 392] on div at bounding box center [238, 391] width 14 height 14
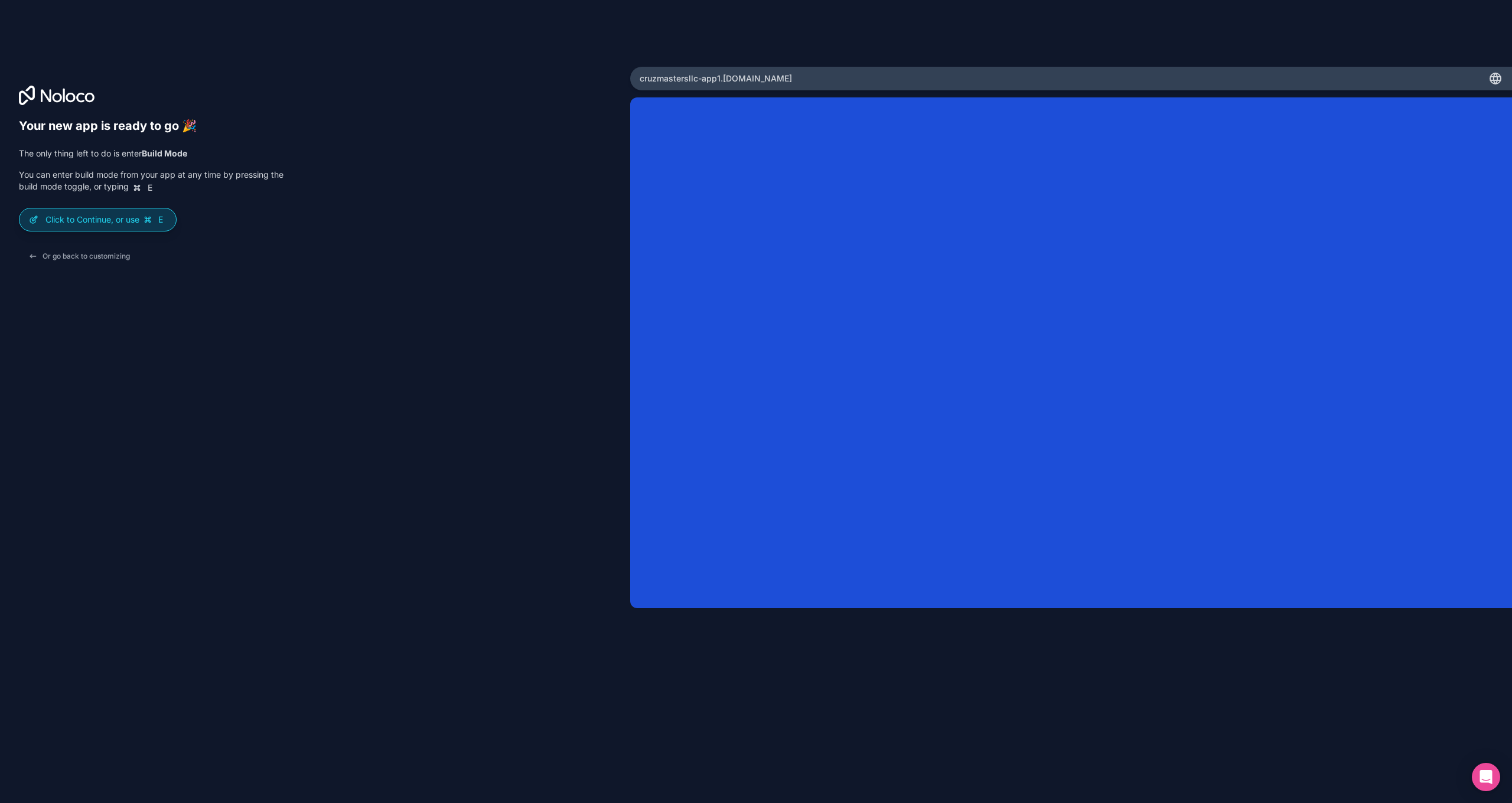
click at [120, 223] on p "Click to Continue, or use E" at bounding box center [106, 219] width 121 height 12
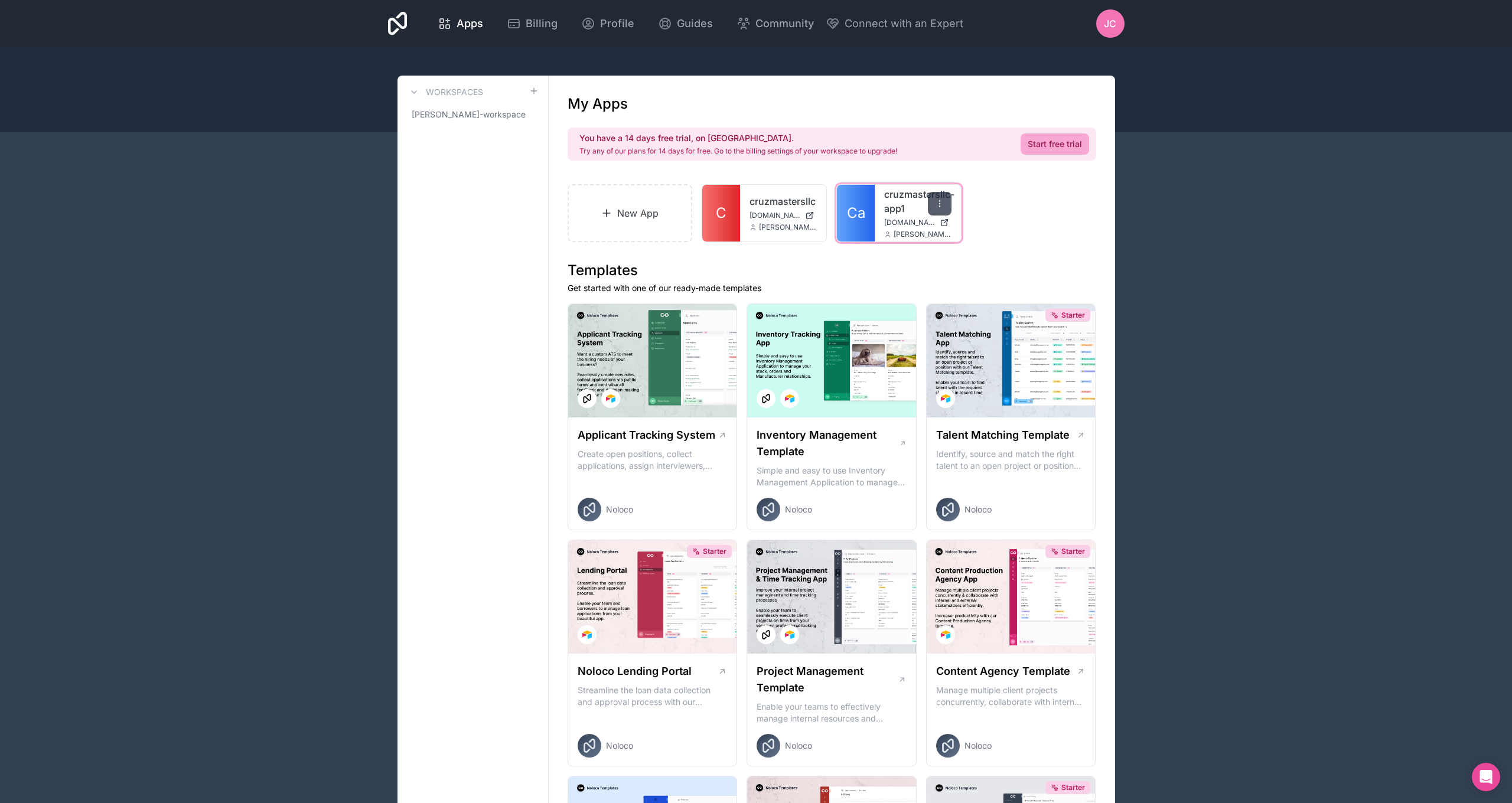
click at [935, 203] on icon at bounding box center [940, 204] width 10 height 10
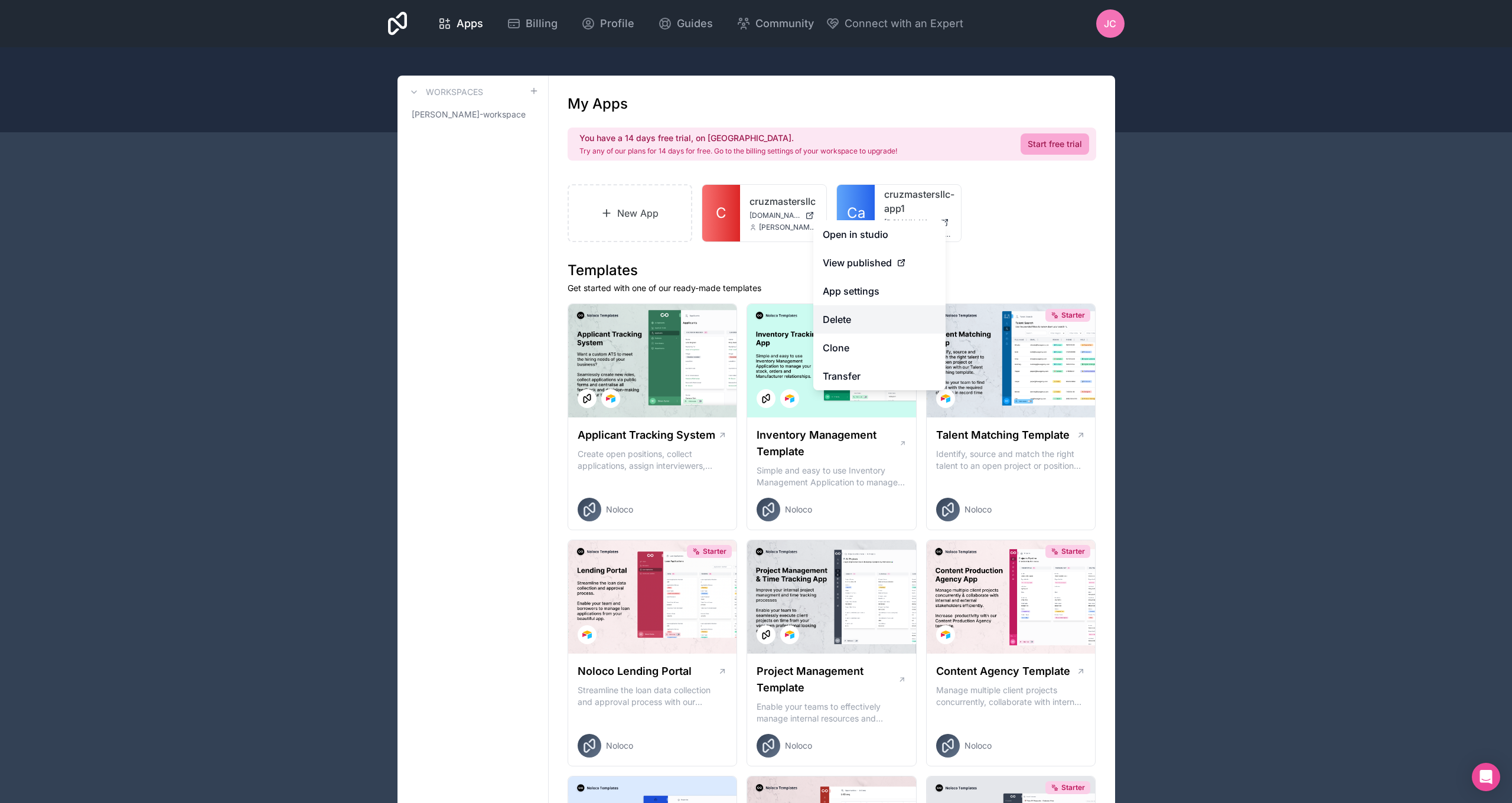
click at [858, 323] on button "Delete" at bounding box center [879, 320] width 132 height 29
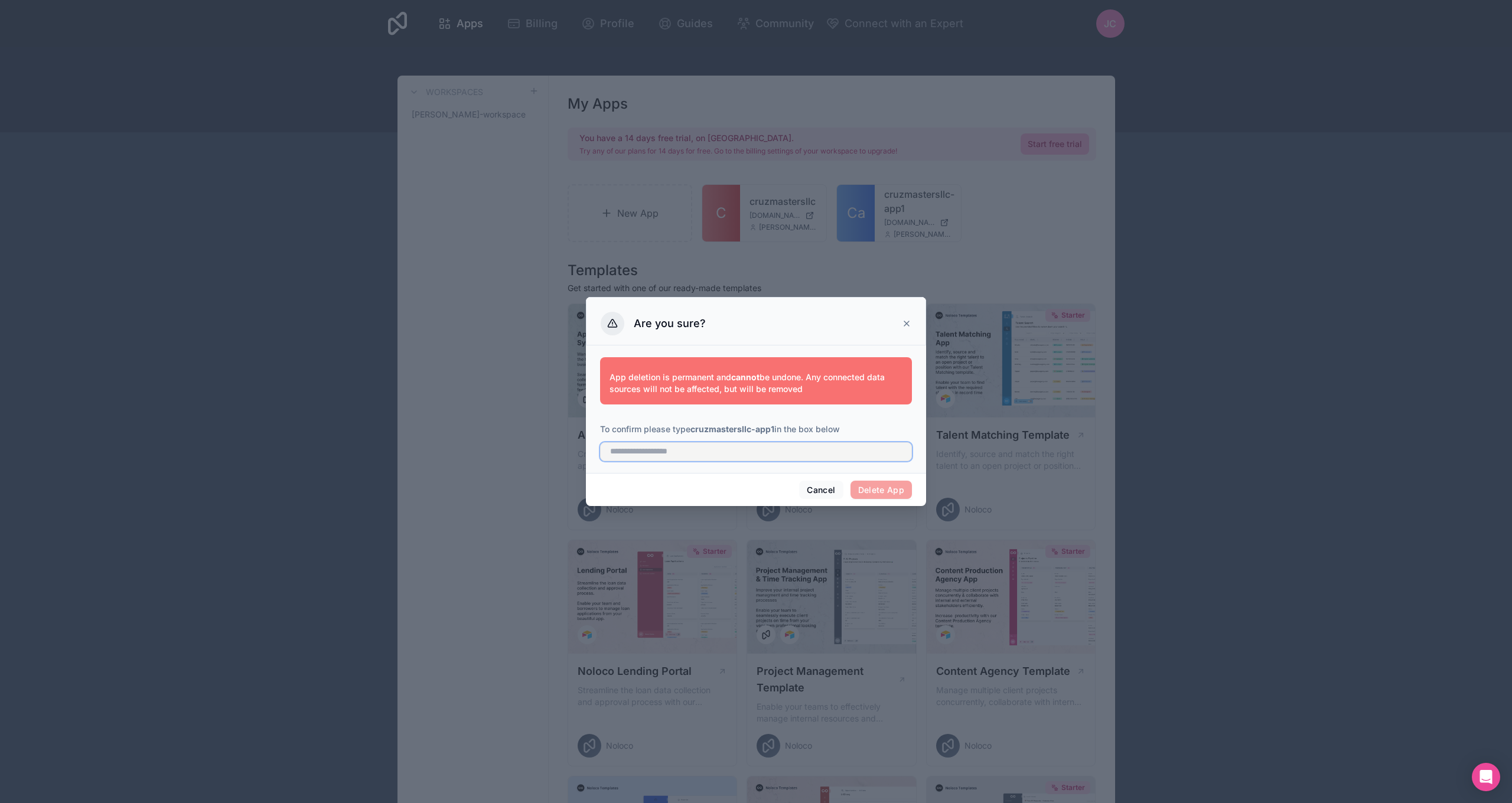
click at [805, 454] on input "text" at bounding box center [756, 452] width 312 height 19
type input "**********"
click at [881, 491] on button "Delete App" at bounding box center [881, 490] width 62 height 19
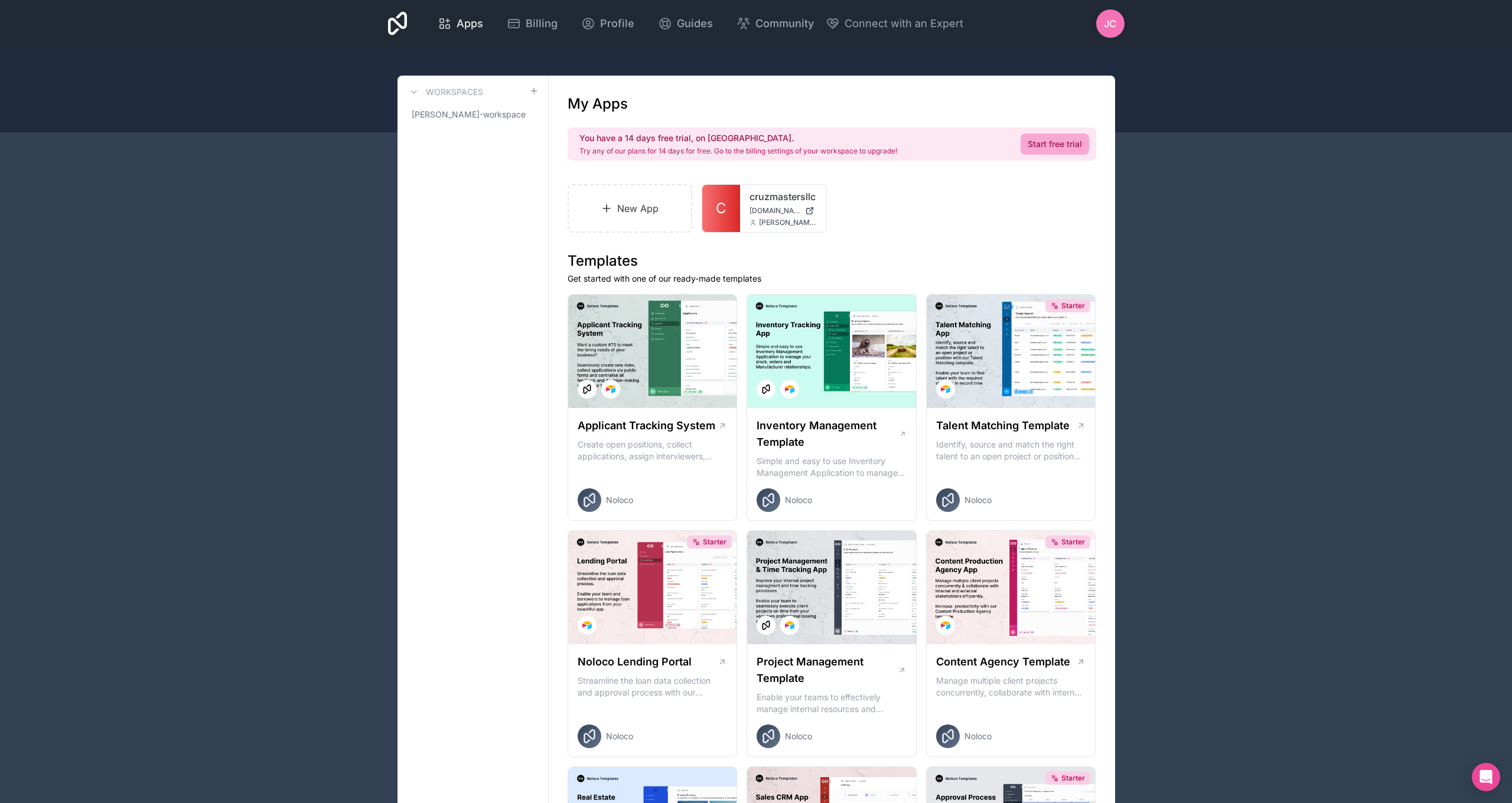
click at [451, 24] on icon at bounding box center [445, 23] width 14 height 14
click at [483, 27] on span "Apps" at bounding box center [469, 24] width 26 height 16
click at [615, 203] on link "New App" at bounding box center [630, 208] width 125 height 48
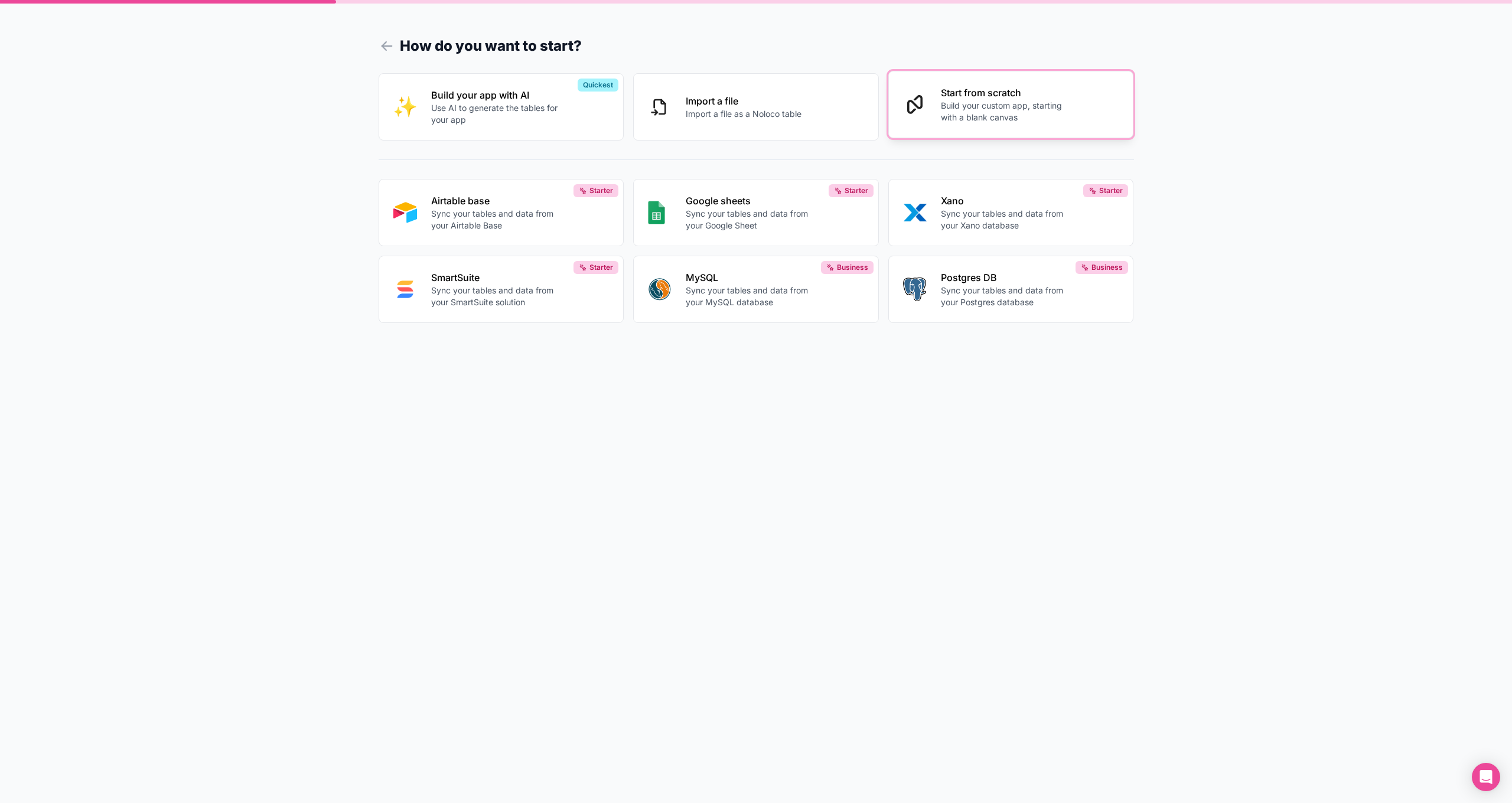
click at [963, 95] on p "Start from scratch" at bounding box center [1006, 92] width 131 height 14
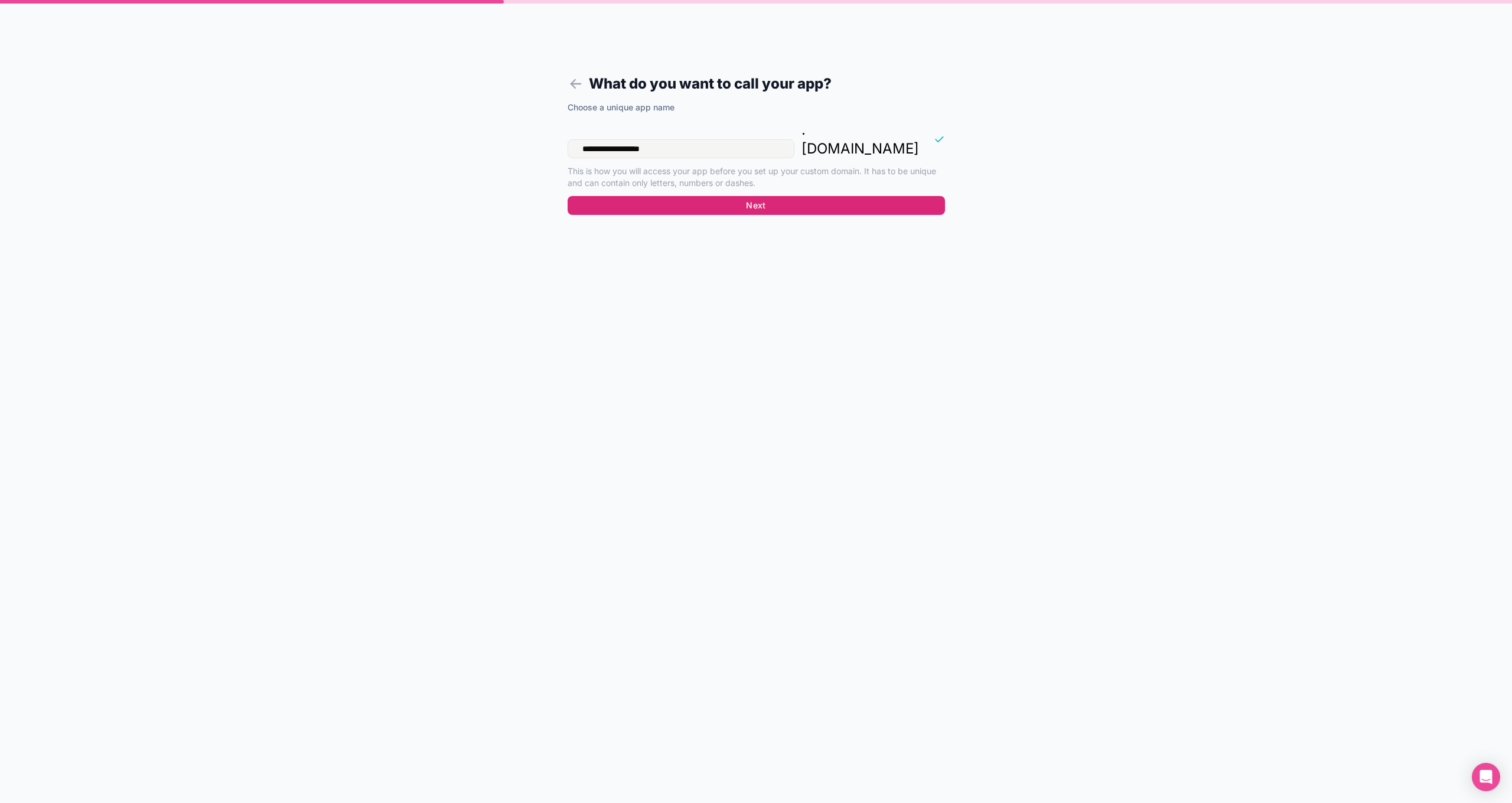
type input "**********"
click at [883, 196] on button "Next" at bounding box center [756, 206] width 377 height 19
